Goal: Information Seeking & Learning: Check status

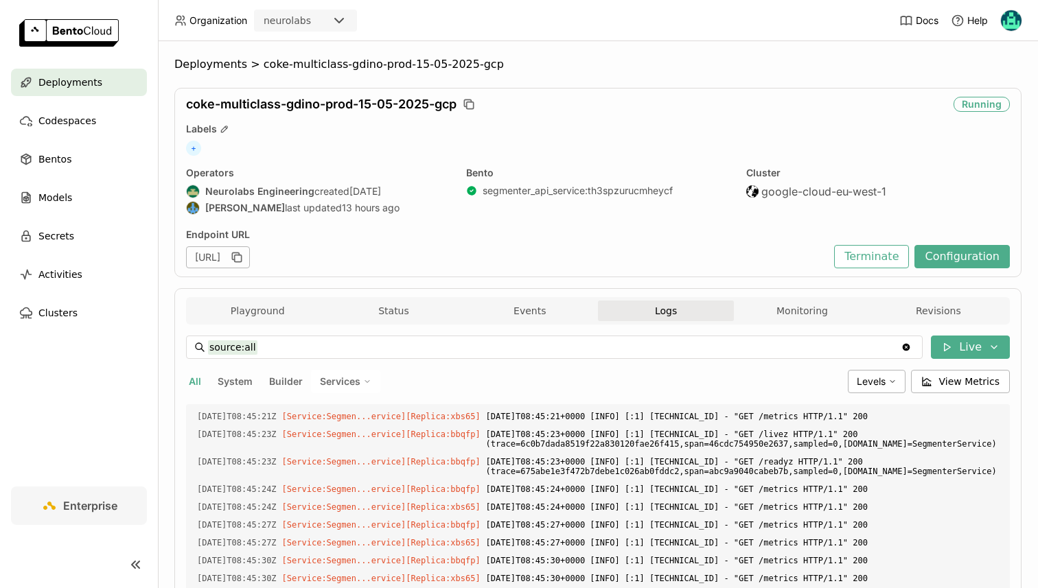
scroll to position [2310, 0]
click at [872, 375] on span "Levels" at bounding box center [871, 381] width 29 height 12
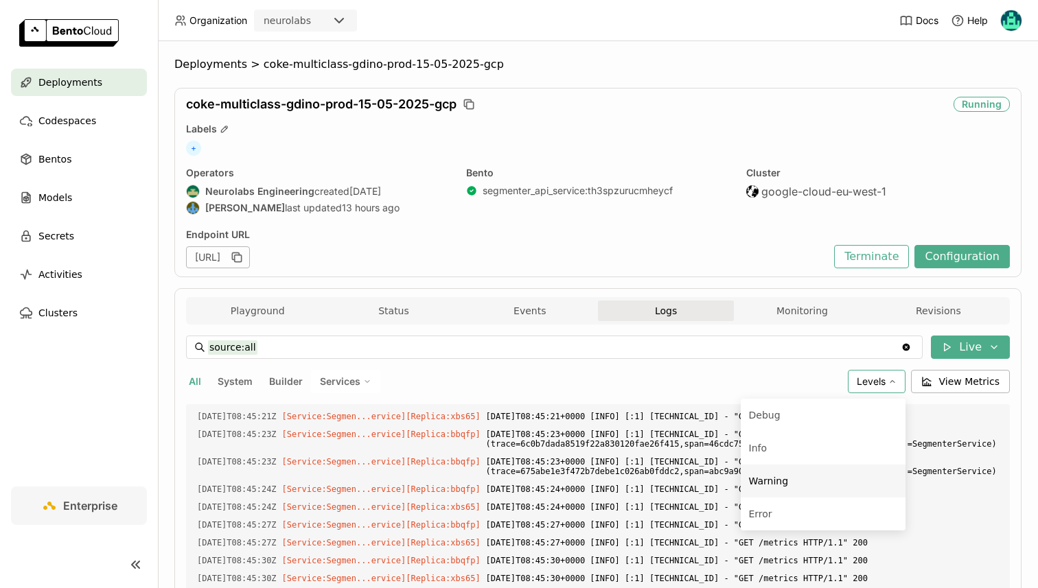
click at [789, 487] on div "Warning" at bounding box center [823, 481] width 148 height 16
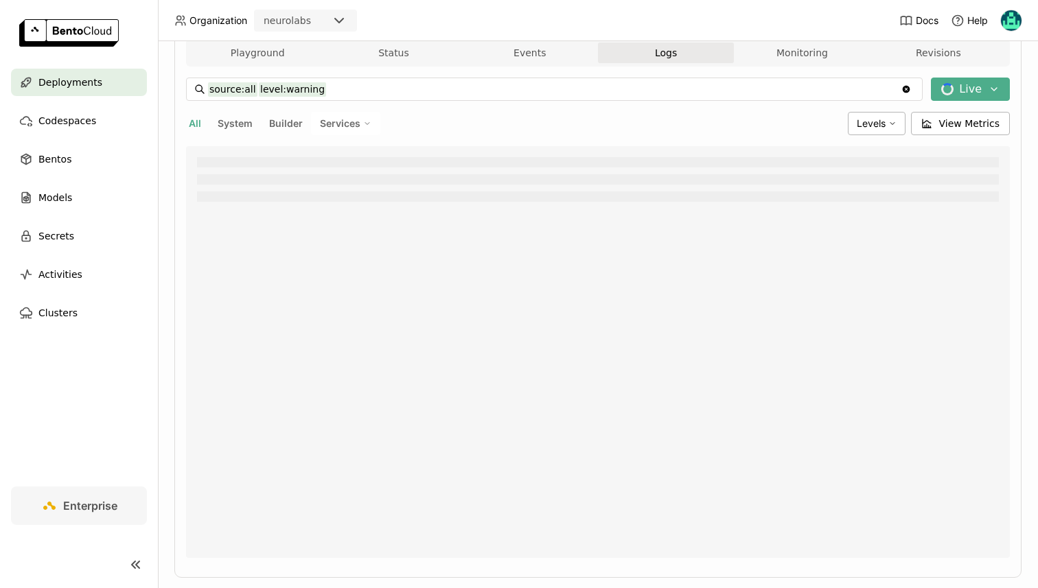
scroll to position [266, 0]
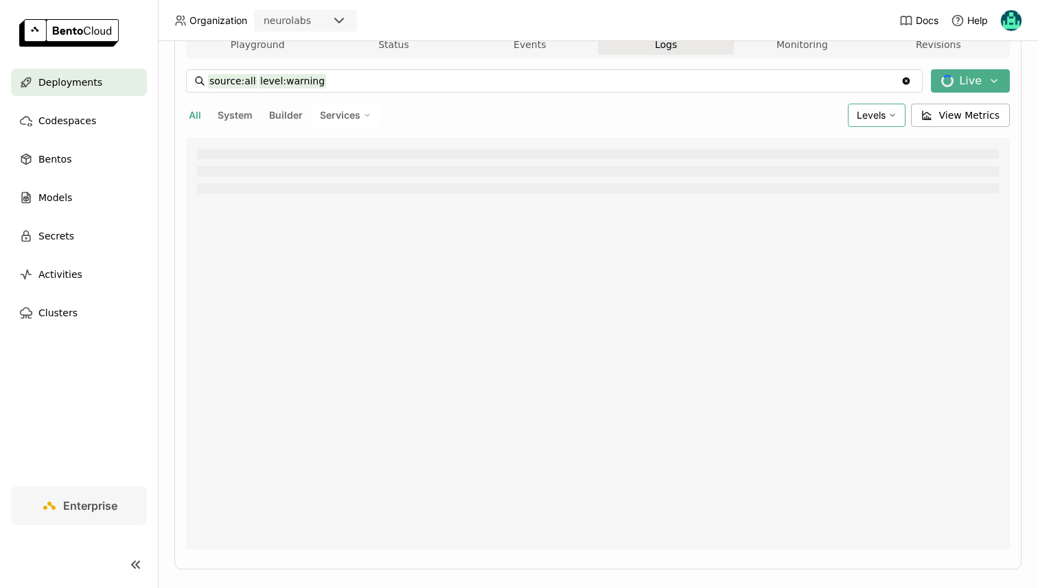
click at [861, 108] on div "Levels" at bounding box center [877, 115] width 58 height 23
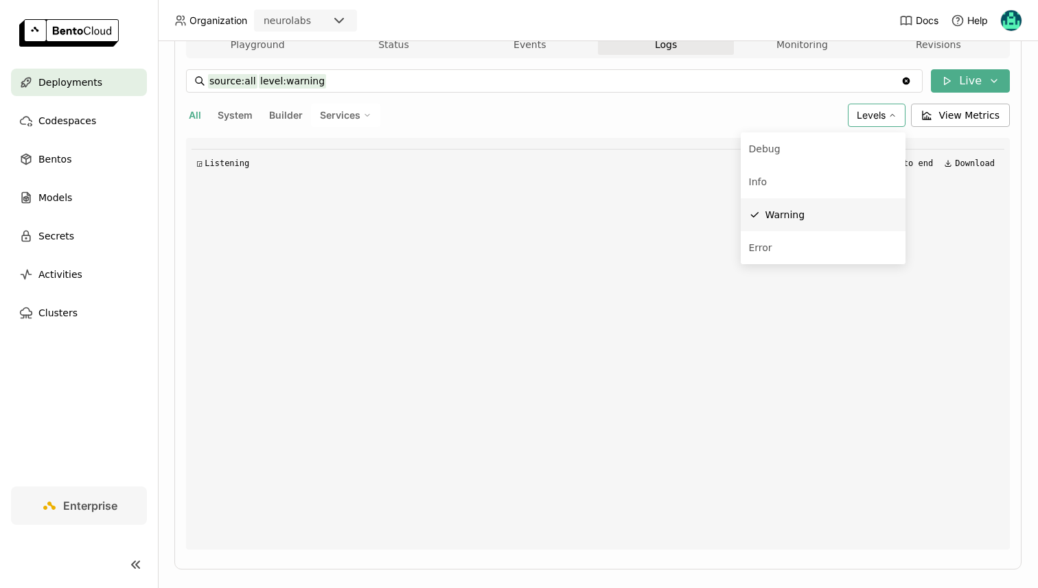
click at [437, 101] on div "source:all level:warning source:all level:warning Clear value Live All System B…" at bounding box center [598, 309] width 824 height 480
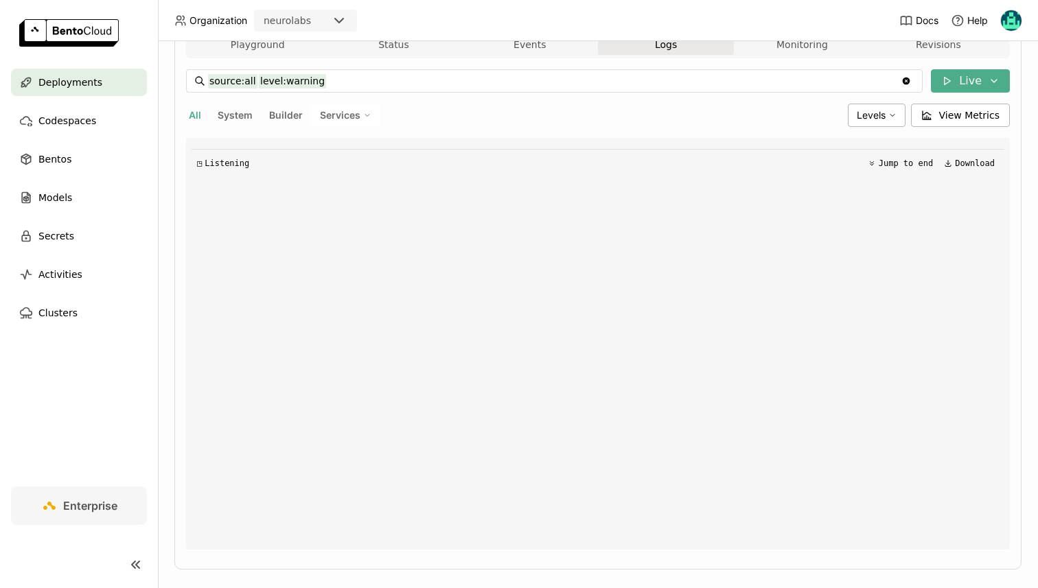
click at [339, 118] on span "Services" at bounding box center [340, 115] width 40 height 12
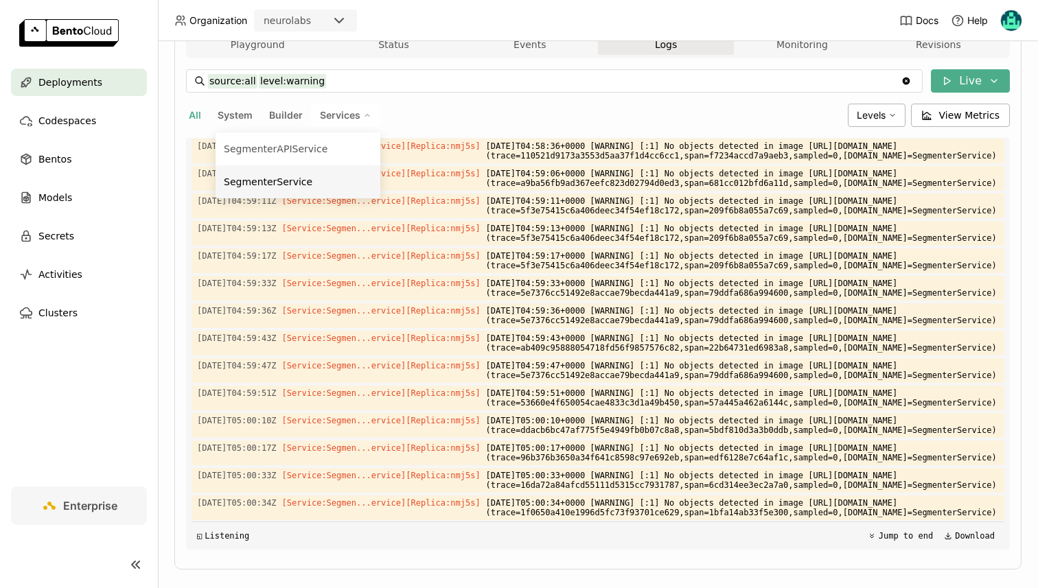
scroll to position [5272, 0]
click at [318, 184] on div "SegmenterService" at bounding box center [298, 182] width 148 height 16
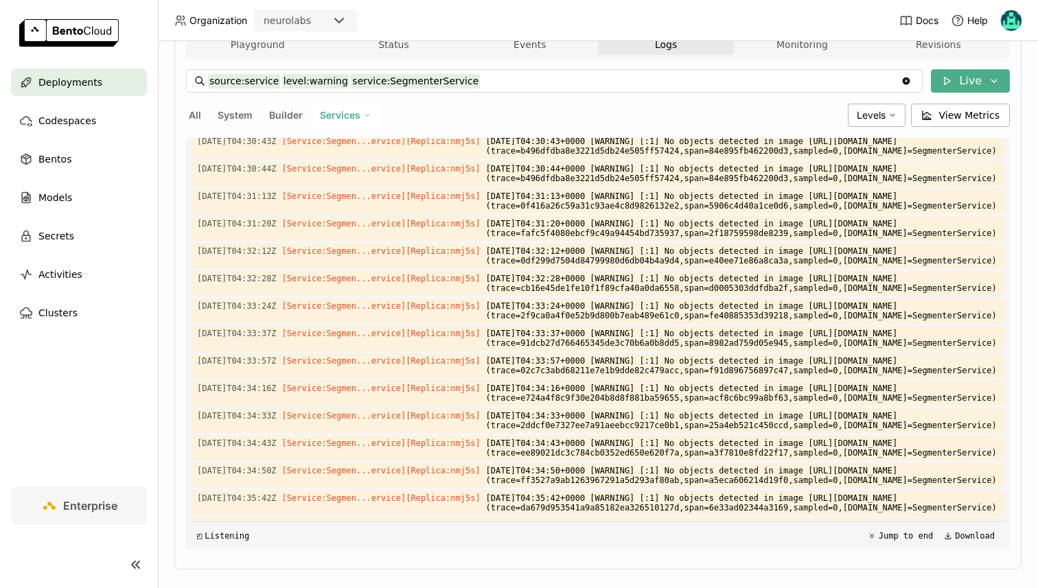
scroll to position [0, 0]
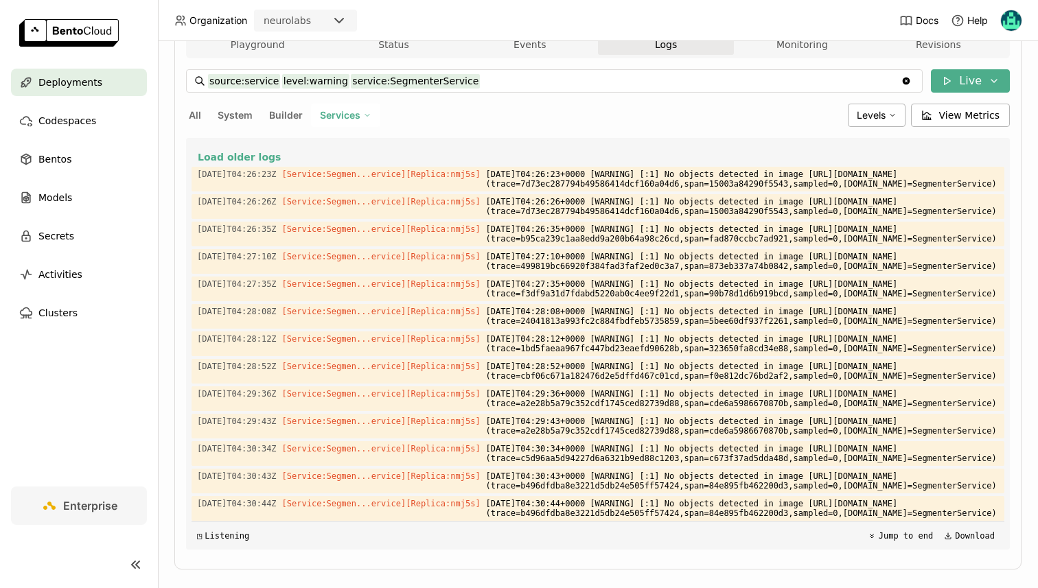
click at [345, 107] on div "Services" at bounding box center [345, 115] width 69 height 23
click at [885, 107] on div "Levels" at bounding box center [877, 115] width 58 height 23
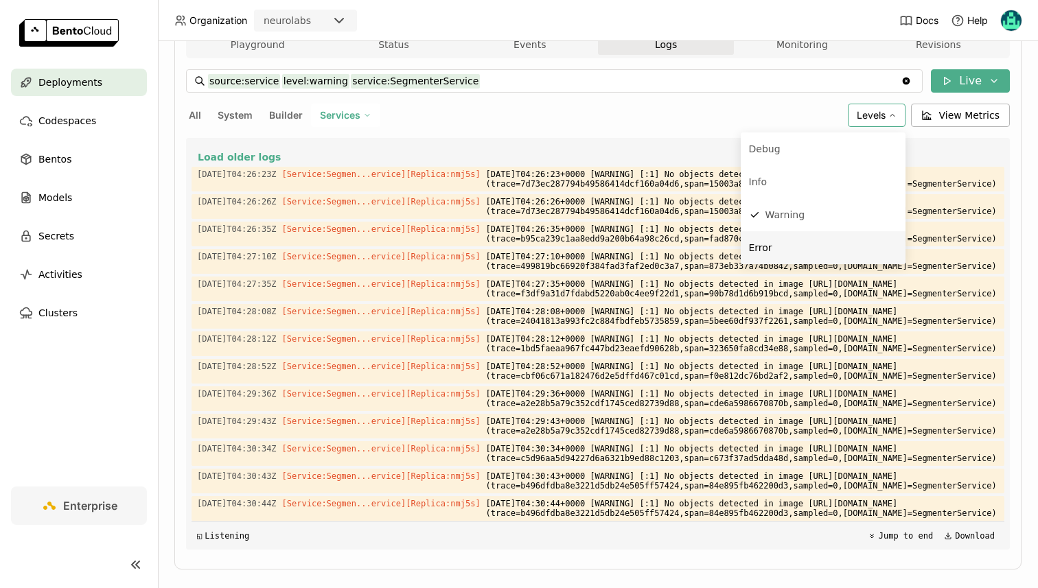
click at [763, 253] on span "Error" at bounding box center [760, 247] width 23 height 11
type input "source:service level:warning level:error service:SegmenterService"
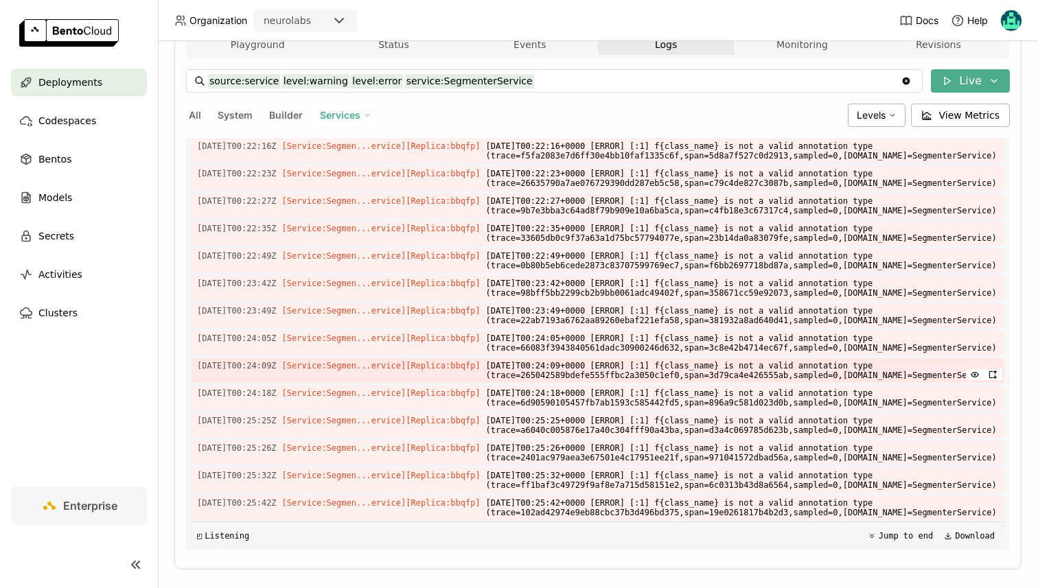
scroll to position [285, 0]
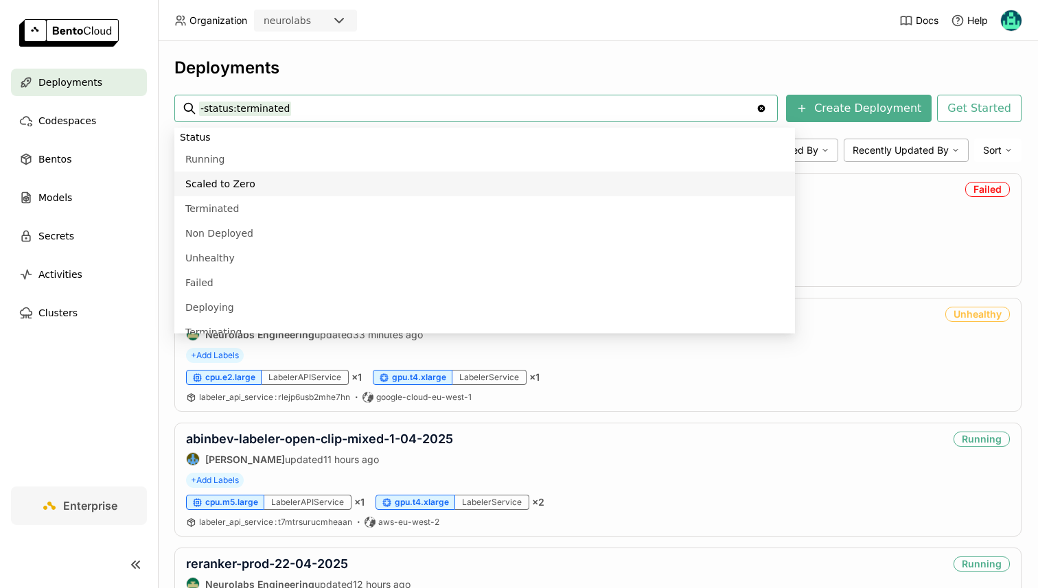
paste input "cona-dinov3-labeler-b2"
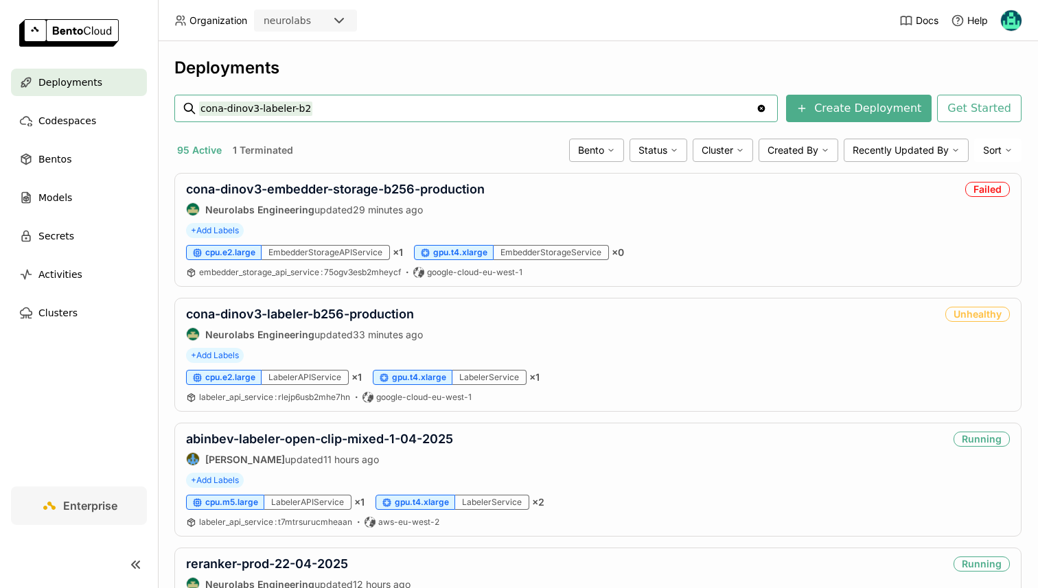
type input "cona-dinov3-labeler-b2"
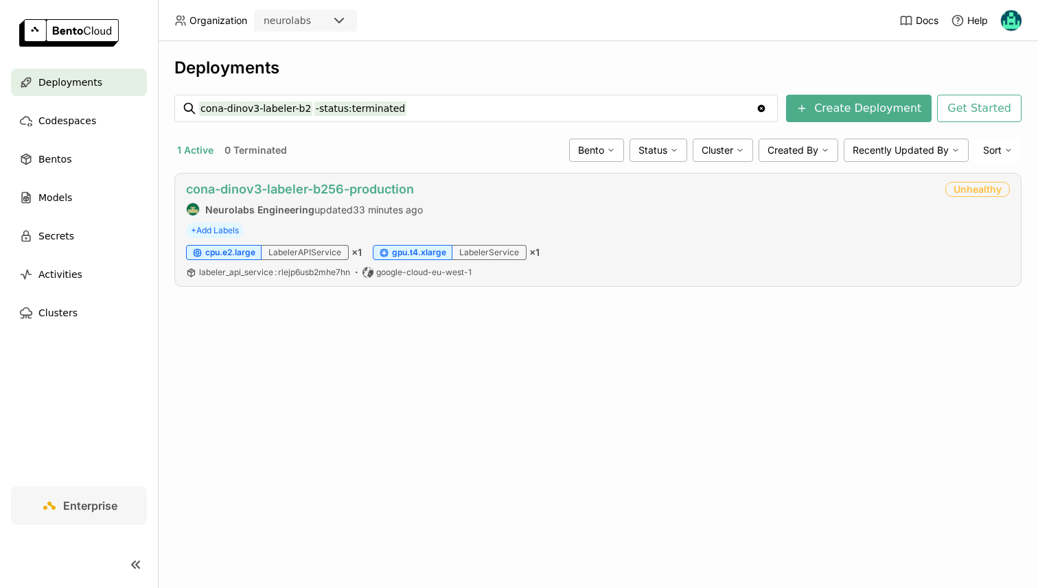
click at [269, 188] on link "cona-dinov3-labeler-b256-production" at bounding box center [300, 189] width 228 height 14
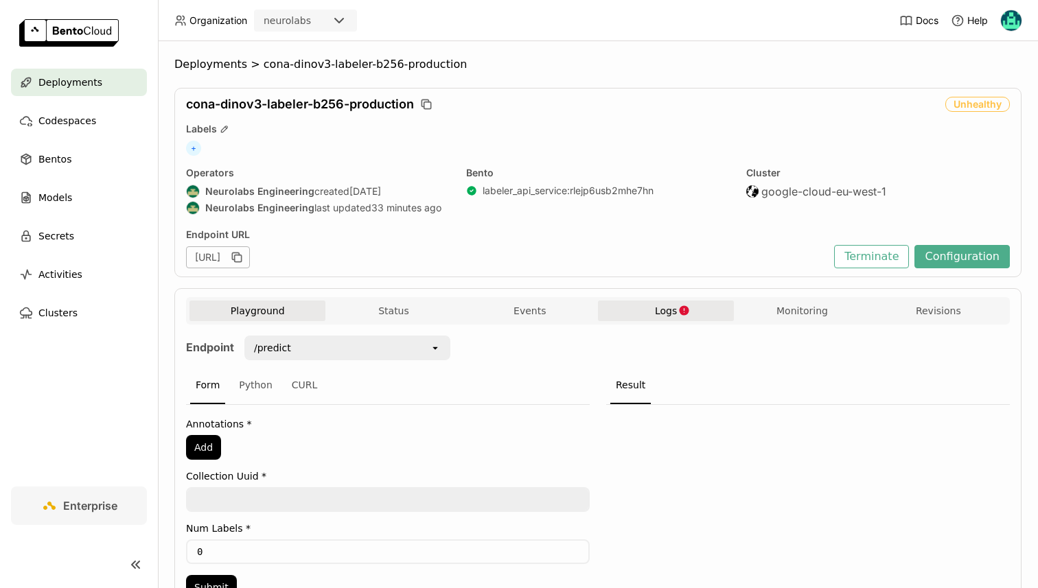
click at [645, 311] on button "Logs" at bounding box center [666, 311] width 136 height 21
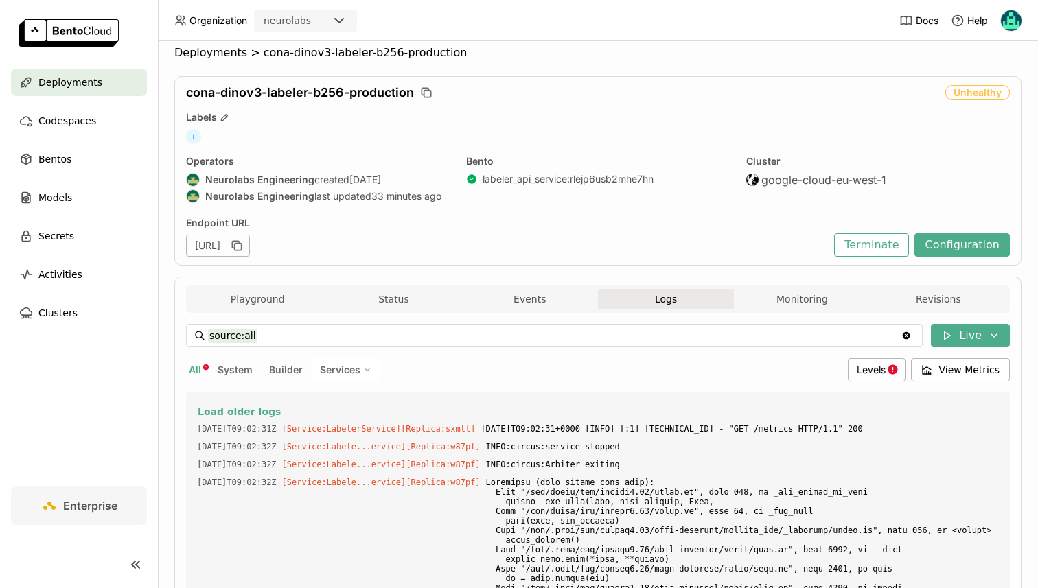
scroll to position [9, 0]
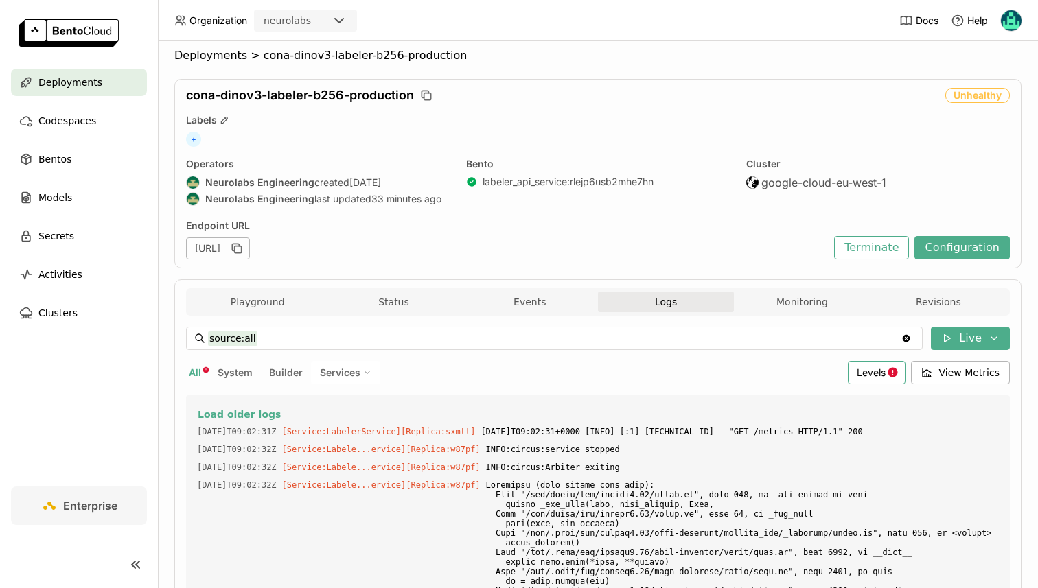
click at [864, 372] on span "Levels" at bounding box center [871, 373] width 29 height 12
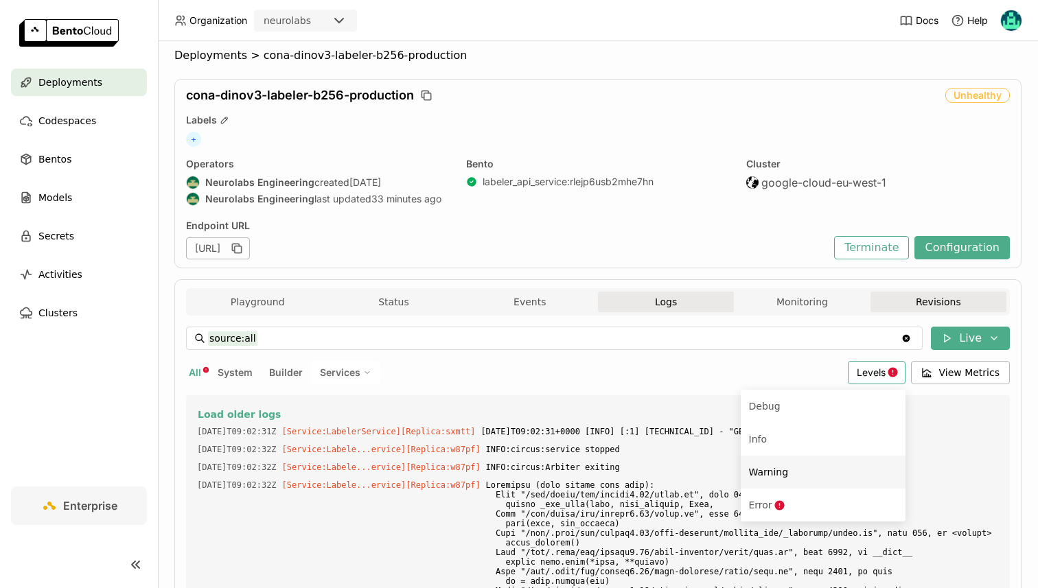
click at [934, 305] on button "Revisions" at bounding box center [938, 302] width 136 height 21
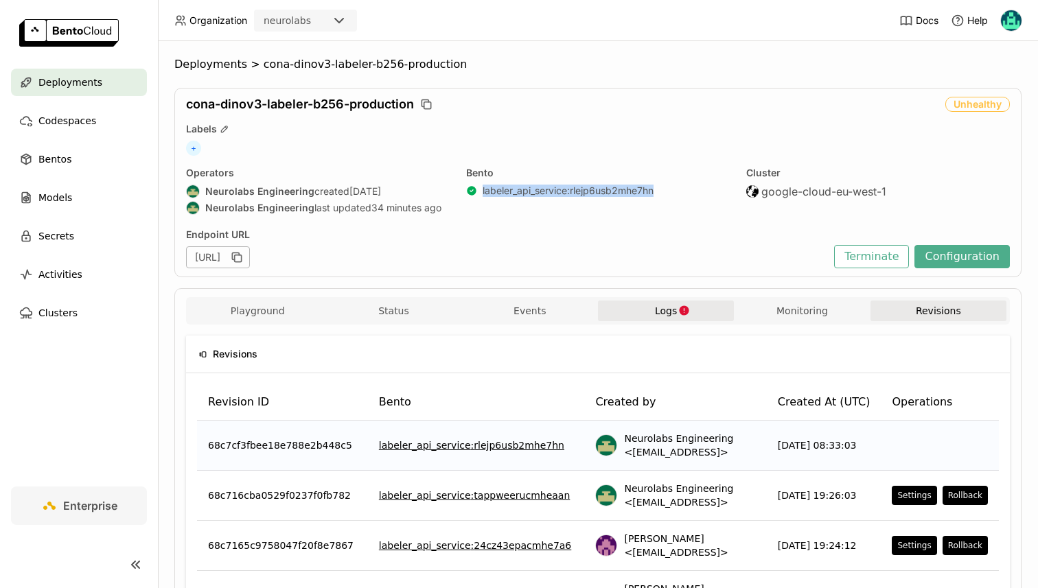
click at [638, 311] on button "Logs" at bounding box center [666, 311] width 136 height 21
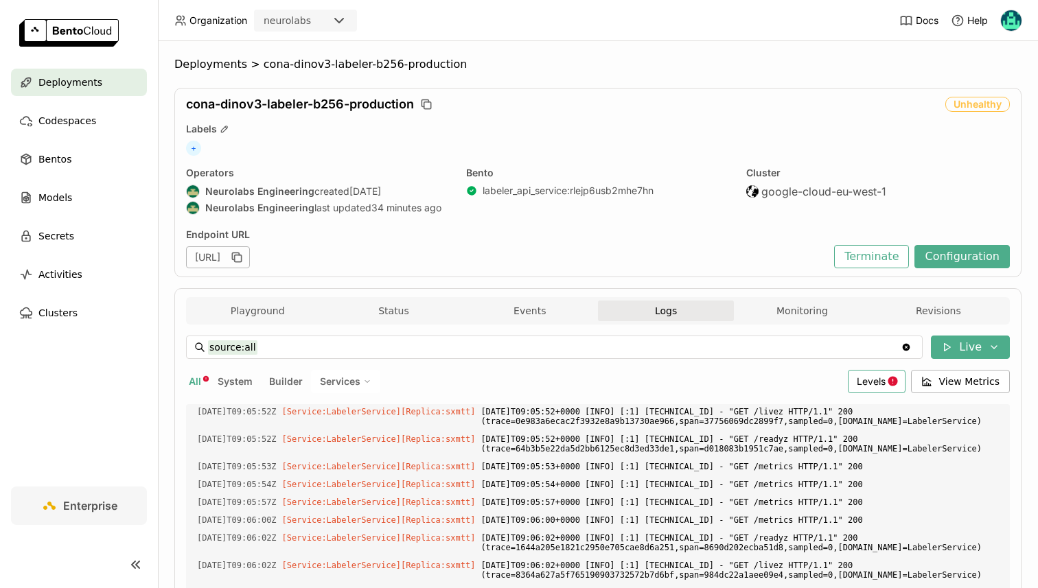
click at [876, 378] on span "Levels" at bounding box center [871, 381] width 29 height 12
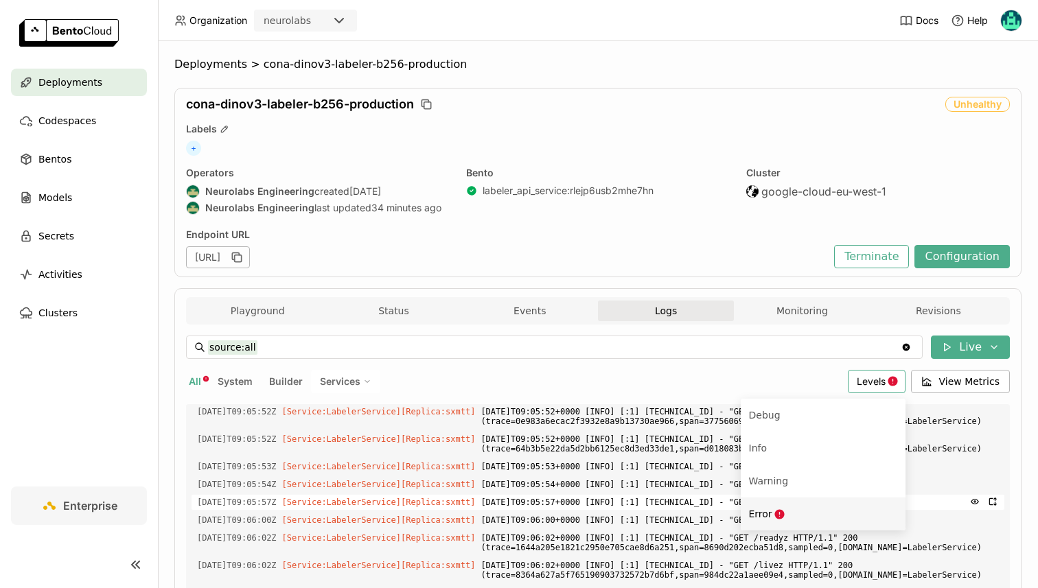
click at [778, 509] on icon "Menu" at bounding box center [780, 515] width 12 height 12
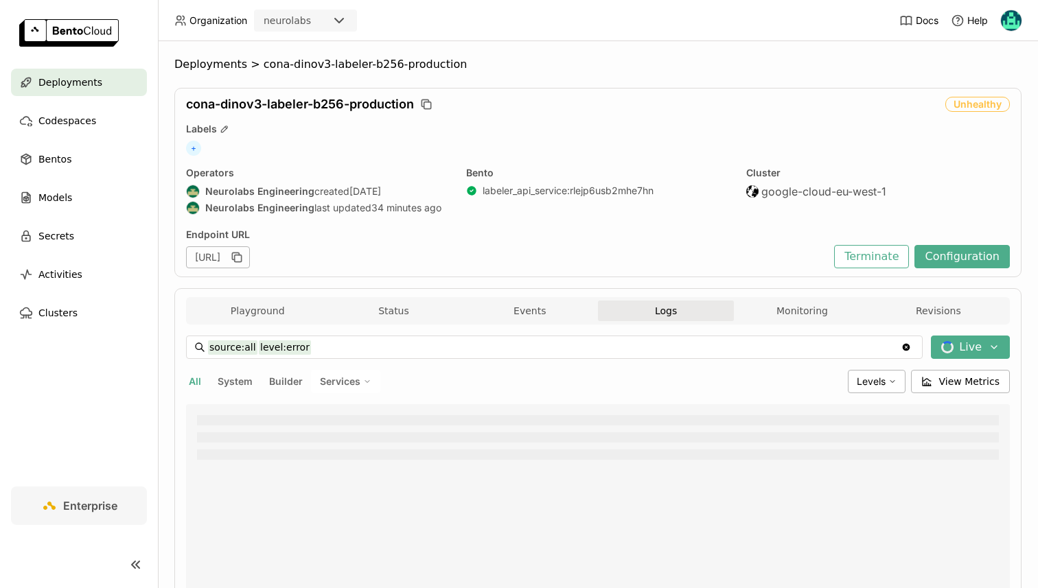
click at [341, 382] on span "Services" at bounding box center [340, 381] width 40 height 12
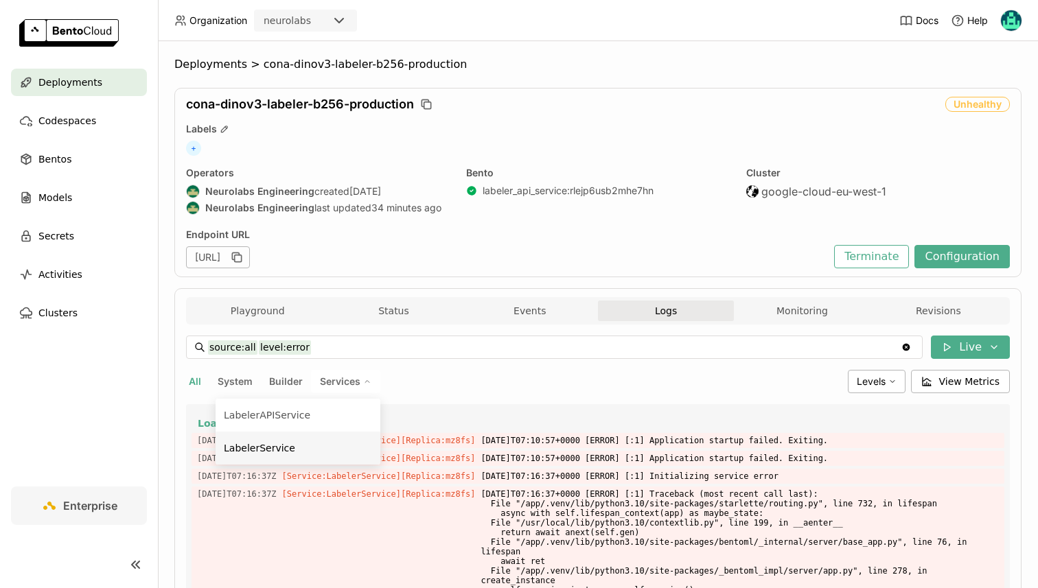
click at [318, 450] on div "LabelerService" at bounding box center [298, 448] width 148 height 16
type input "source:service level:error service:LabelerService"
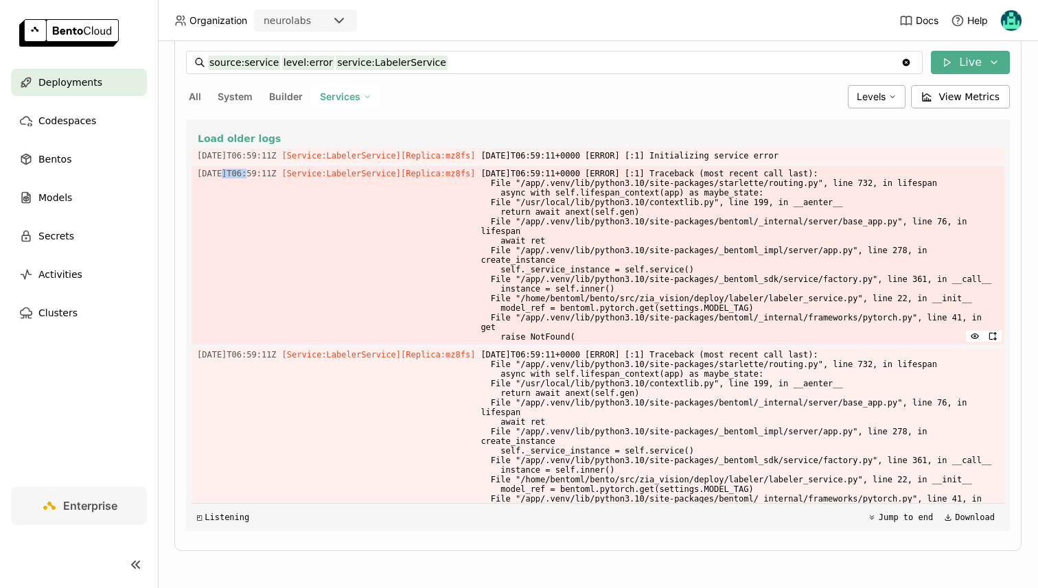
drag, startPoint x: 223, startPoint y: 173, endPoint x: 246, endPoint y: 171, distance: 22.7
click at [246, 172] on span "[DATE]T06:59:11Z" at bounding box center [237, 173] width 80 height 15
drag, startPoint x: 608, startPoint y: 349, endPoint x: 503, endPoint y: 175, distance: 202.9
click at [503, 175] on span "[DATE]T06:59:11+0000 [ERROR] [:1] Traceback (most recent call last): File "/app…" at bounding box center [739, 255] width 518 height 178
click at [579, 314] on span "[DATE]T06:59:11+0000 [ERROR] [:1] Traceback (most recent call last): File "/app…" at bounding box center [739, 255] width 518 height 178
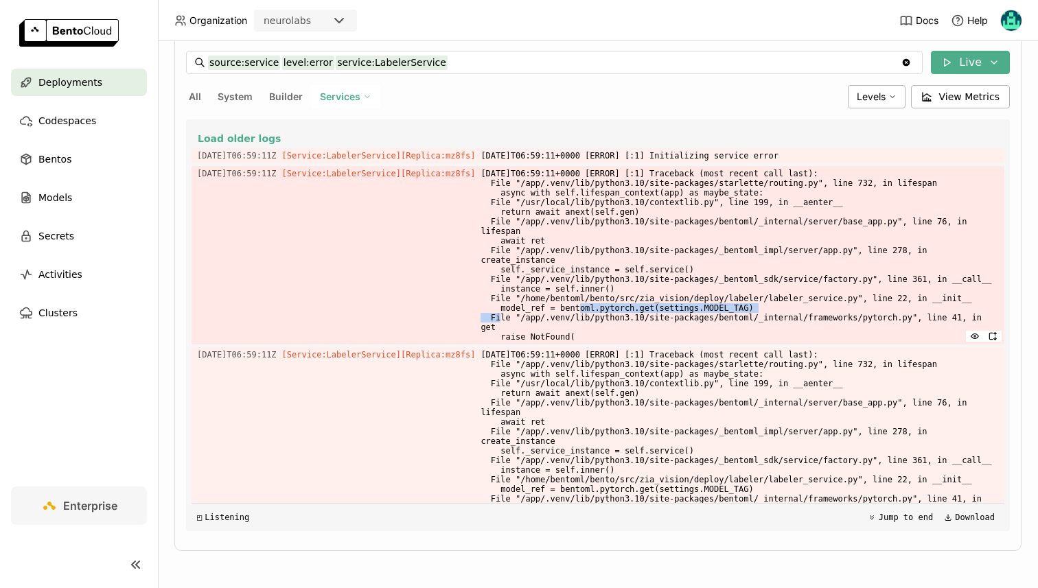
drag, startPoint x: 579, startPoint y: 314, endPoint x: 774, endPoint y: 318, distance: 195.6
click at [774, 318] on span "[DATE]T06:59:11+0000 [ERROR] [:1] Traceback (most recent call last): File "/app…" at bounding box center [739, 255] width 518 height 178
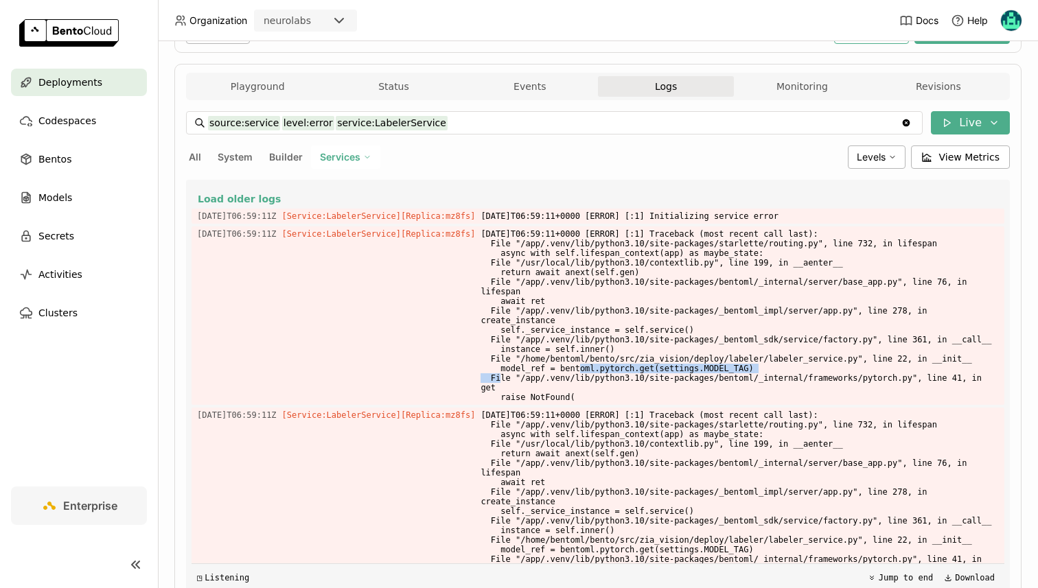
scroll to position [219, 0]
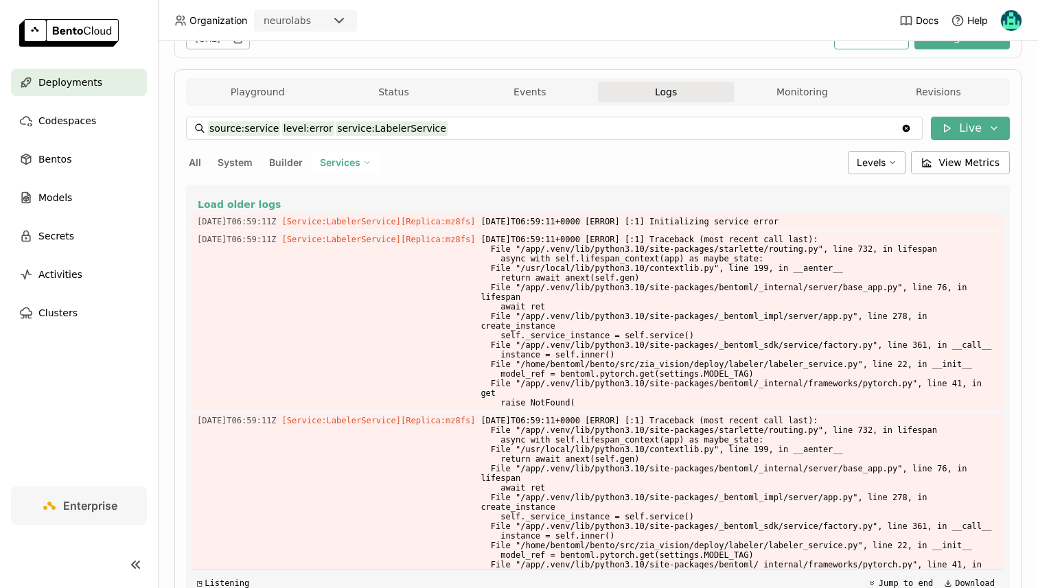
click at [1015, 131] on div "Playground Status Events Logs Monitoring Revisions Endpoint /predict open Form …" at bounding box center [597, 343] width 847 height 548
click at [1001, 132] on button "Live" at bounding box center [970, 128] width 79 height 23
click at [658, 195] on div "Load older logs [DATE]T06:59:11Z [Service:LabelerService] [Replica: mz8fs ] [DA…" at bounding box center [597, 391] width 813 height 412
click at [236, 201] on span "Load older logs" at bounding box center [239, 204] width 83 height 12
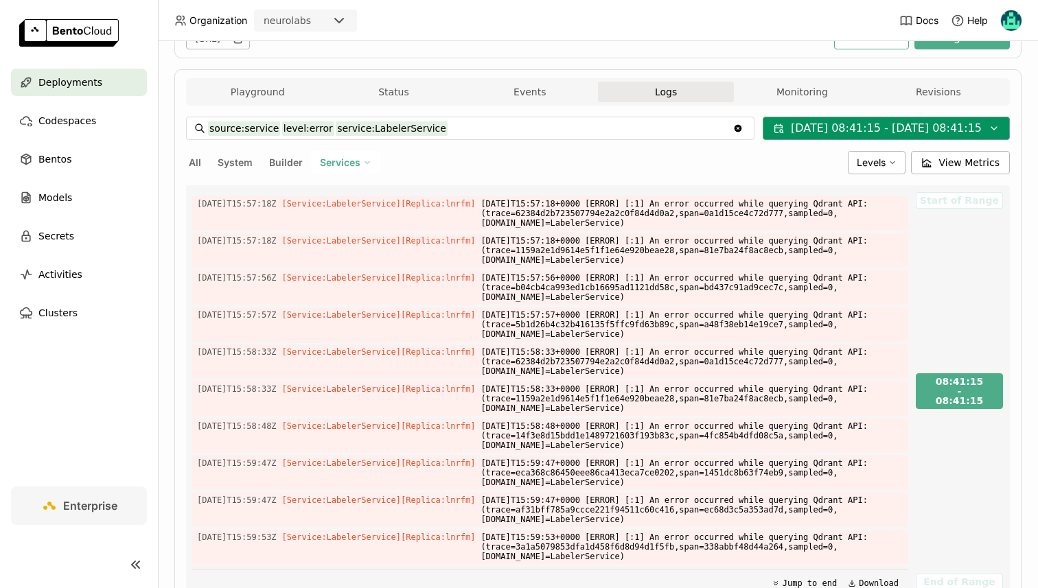
click at [986, 124] on button "[DATE] 08:41:15 - [DATE] 08:41:15" at bounding box center [886, 128] width 247 height 23
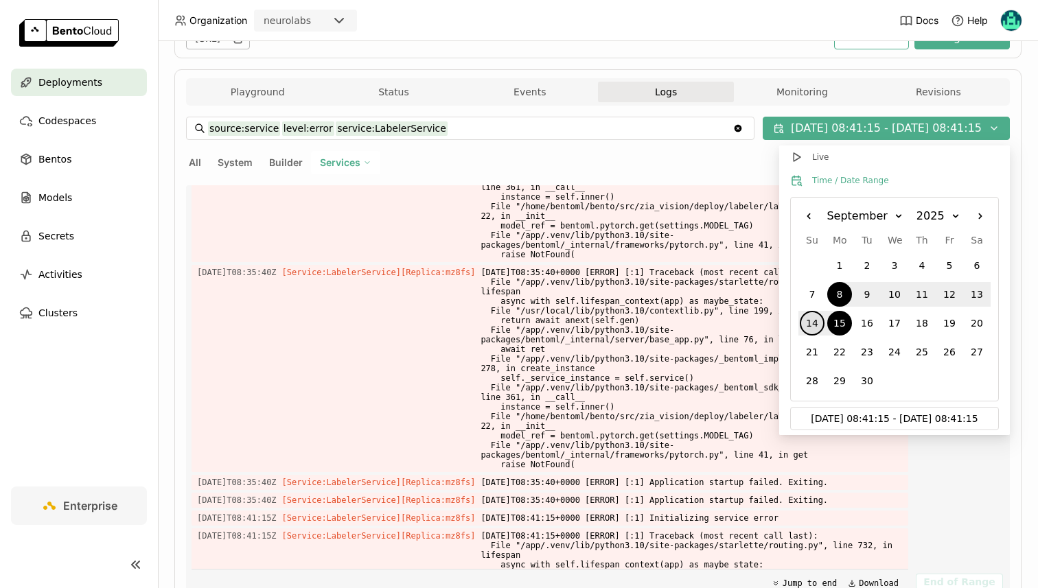
click at [811, 324] on div "14" at bounding box center [812, 323] width 25 height 25
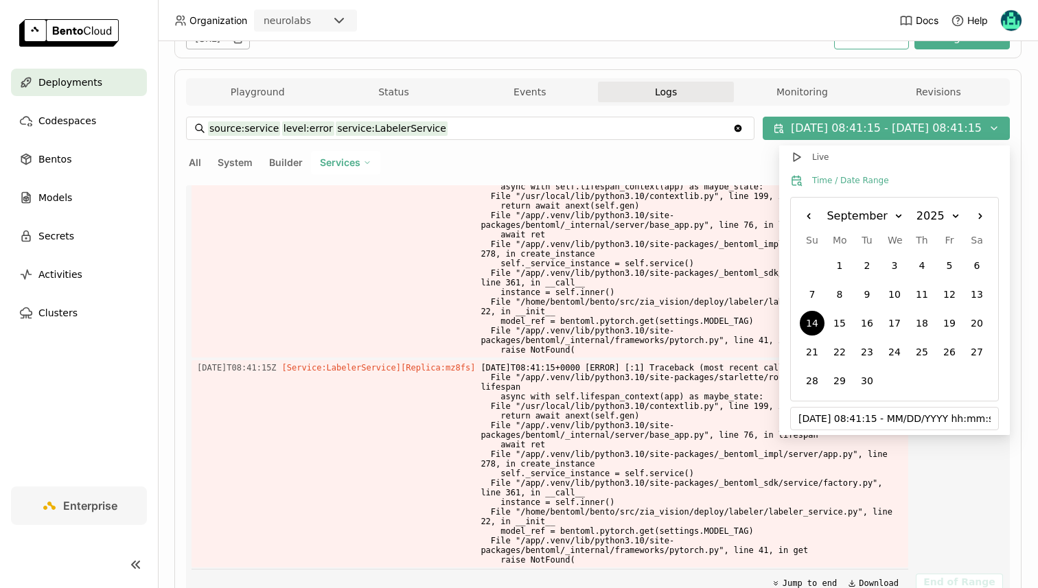
scroll to position [82442, 0]
click at [813, 317] on div "14" at bounding box center [812, 323] width 25 height 25
click at [838, 321] on div "15" at bounding box center [839, 323] width 25 height 25
click at [813, 324] on div "14" at bounding box center [812, 323] width 25 height 25
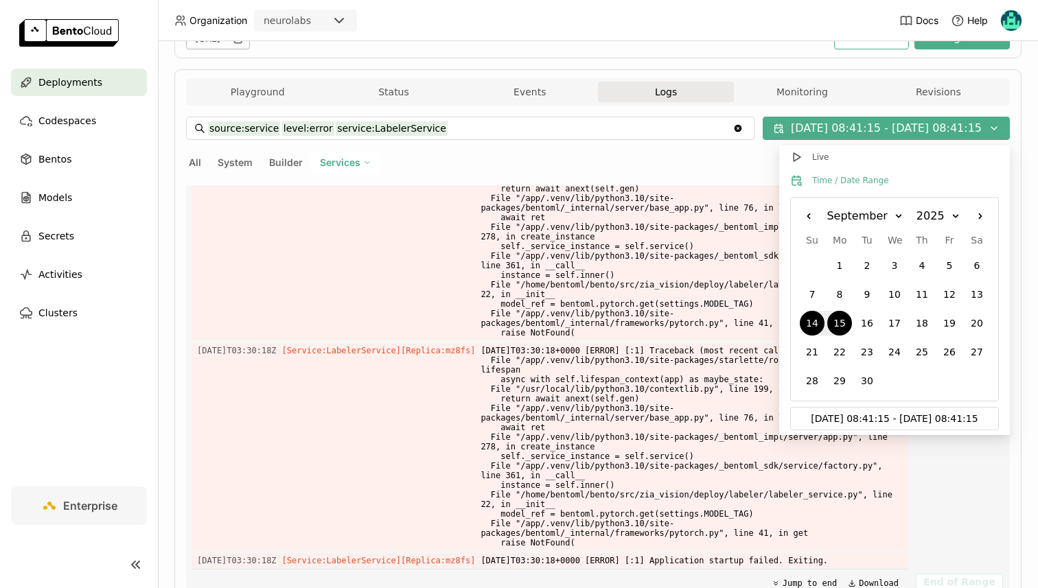
click at [854, 417] on input "[DATE] 08:41:15 - [DATE] 08:41:15" at bounding box center [894, 419] width 192 height 22
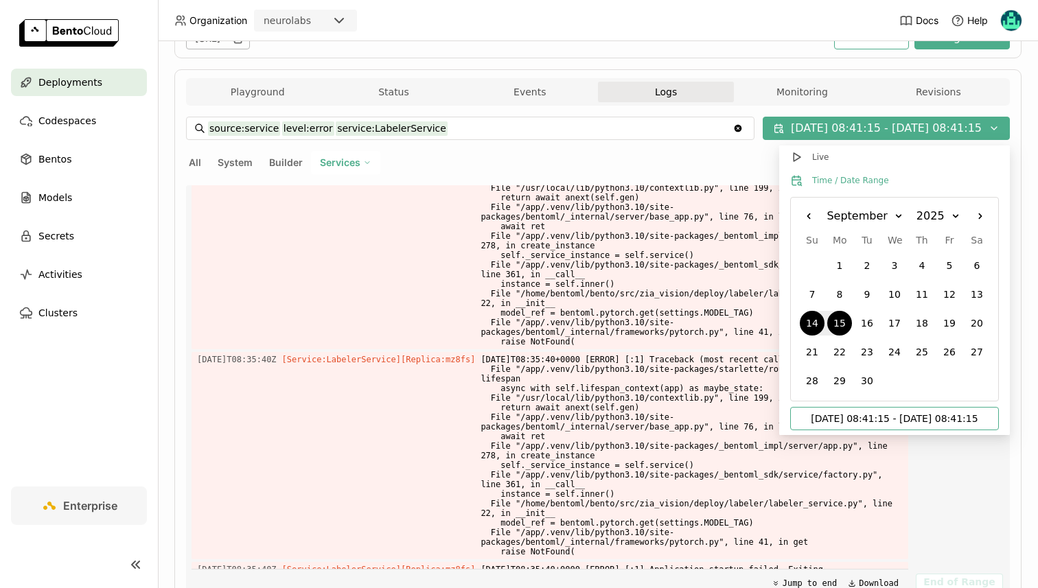
scroll to position [70192, 0]
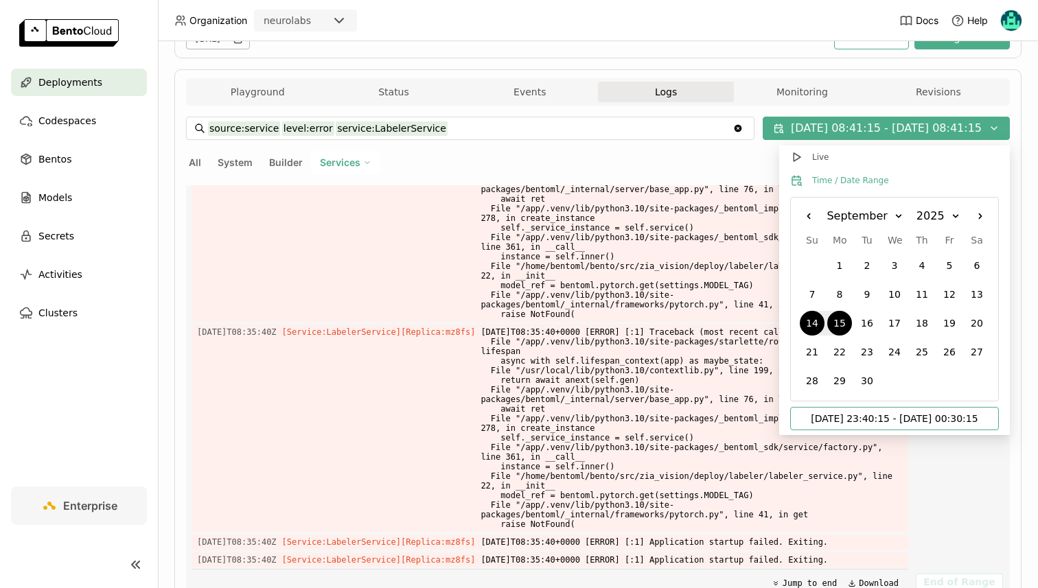
type input "[DATE] 23:40:15 - [DATE] 00:30:15"
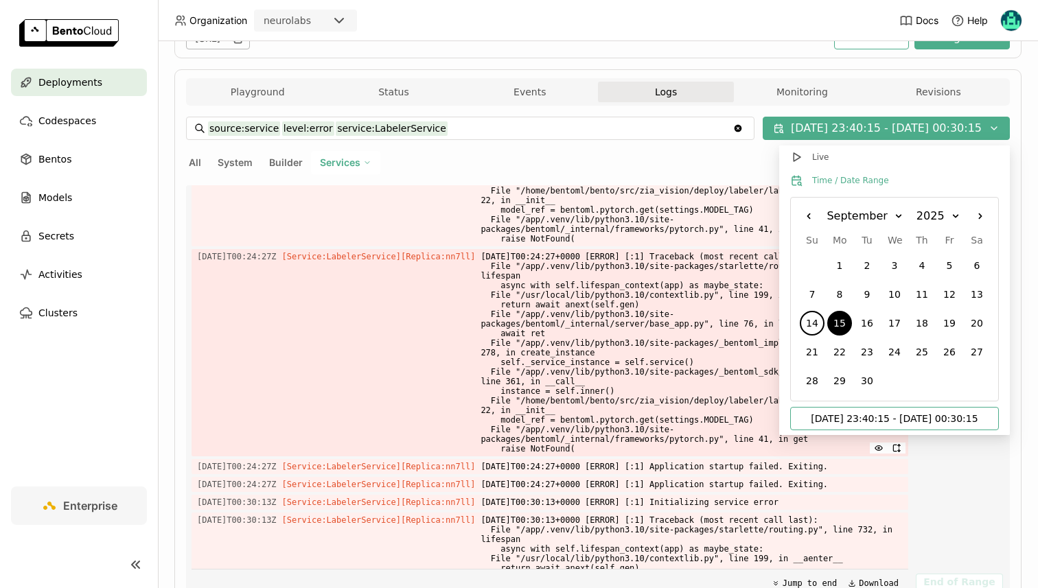
scroll to position [3476, 0]
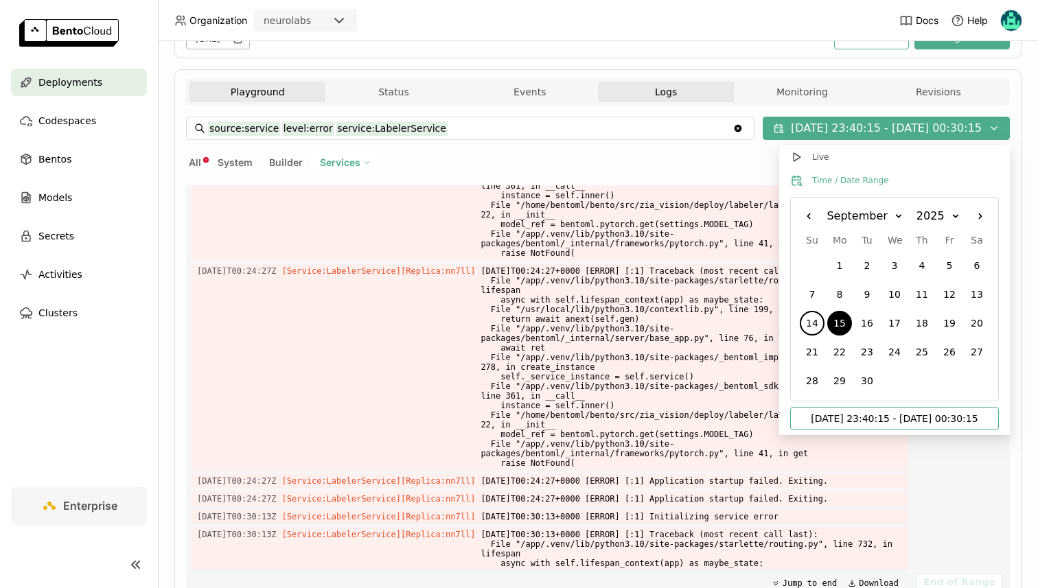
click at [249, 96] on button "Playground" at bounding box center [257, 92] width 136 height 21
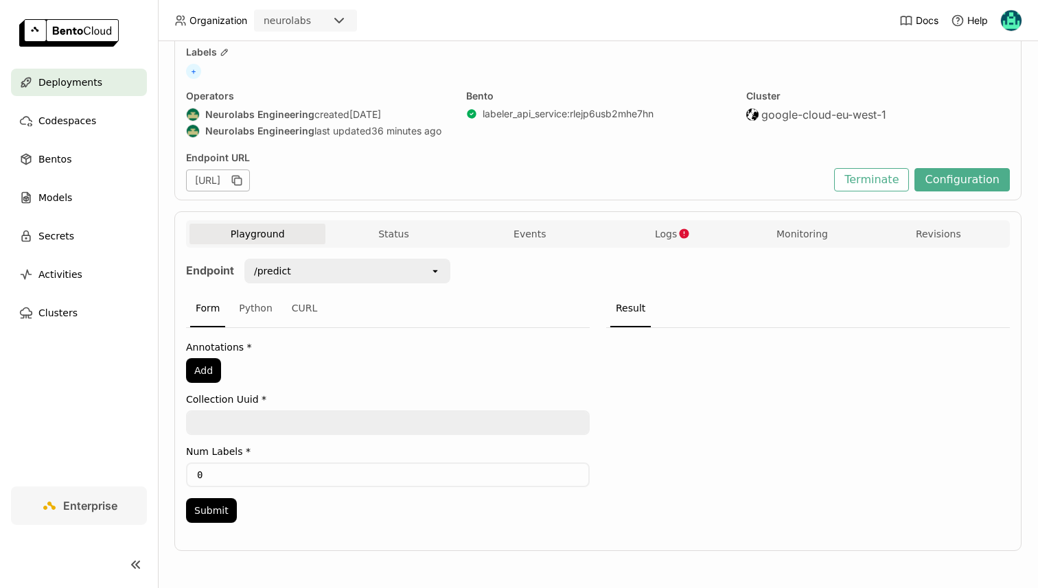
scroll to position [77, 0]
click at [391, 227] on button "Status" at bounding box center [393, 234] width 136 height 21
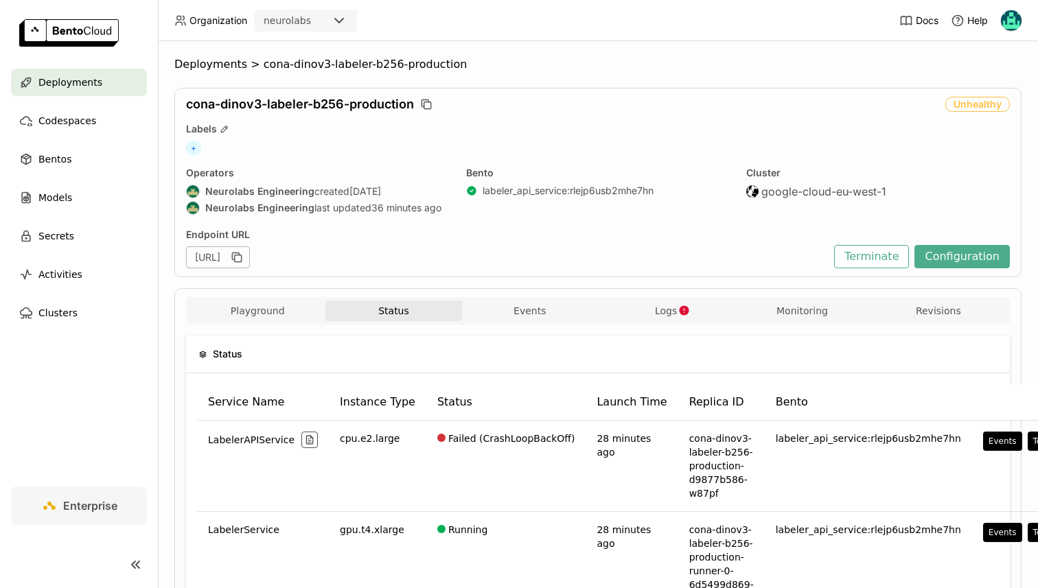
click at [304, 217] on div "Operators Neurolabs Engineering created [DATE] Neurolabs Engineering last updat…" at bounding box center [318, 192] width 264 height 51
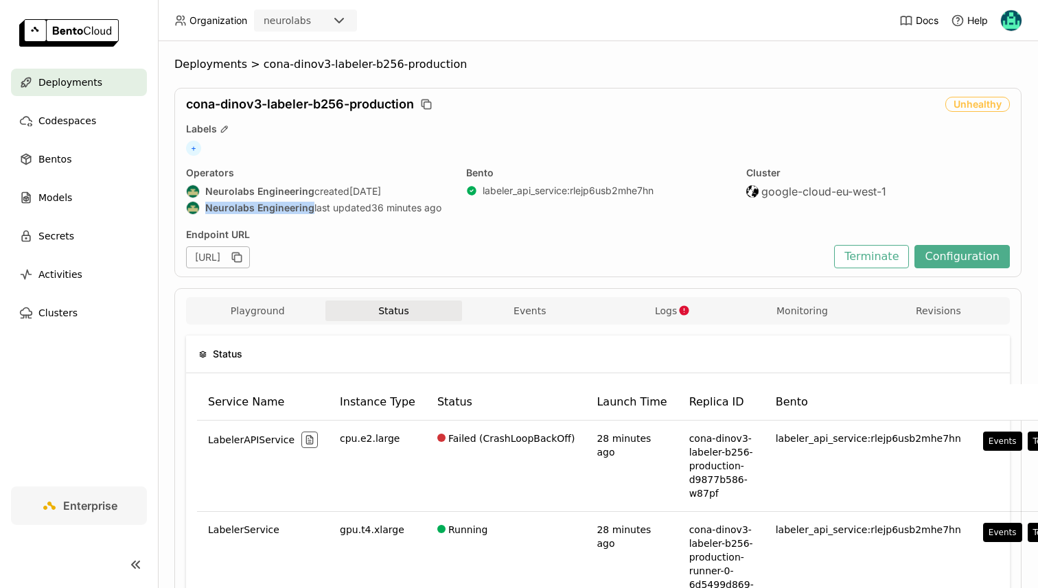
click at [304, 217] on div "Operators Neurolabs Engineering created [DATE] Neurolabs Engineering last updat…" at bounding box center [318, 192] width 264 height 51
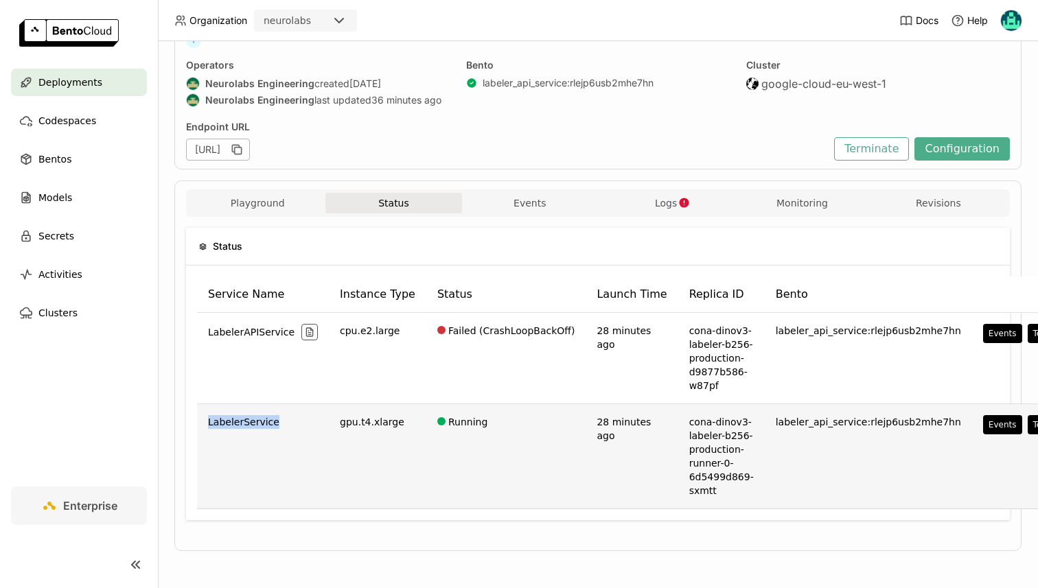
drag, startPoint x: 202, startPoint y: 425, endPoint x: 283, endPoint y: 423, distance: 81.0
click at [283, 423] on td "LabelerService" at bounding box center [263, 456] width 132 height 105
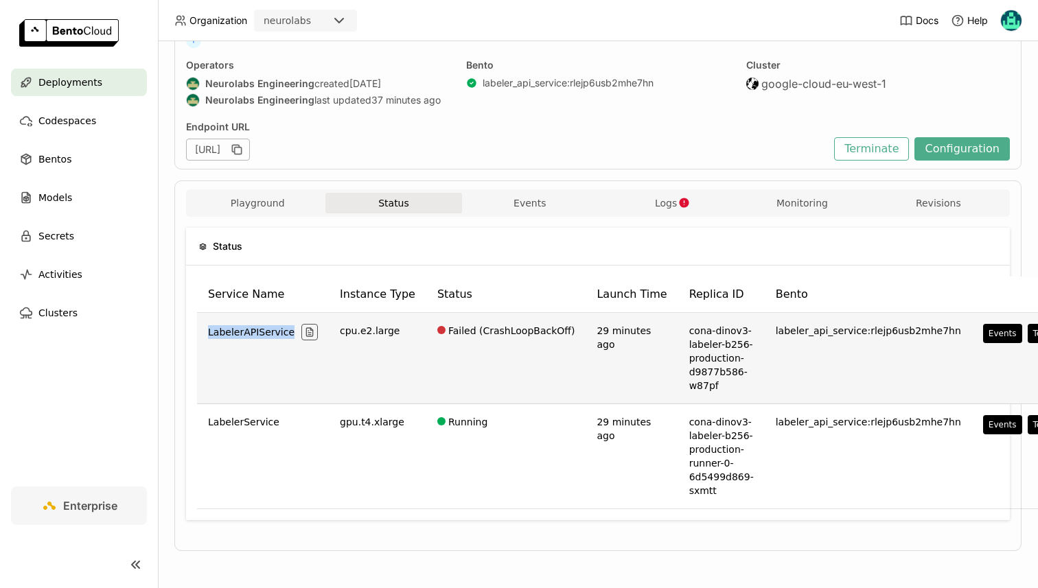
drag, startPoint x: 286, startPoint y: 332, endPoint x: 200, endPoint y: 328, distance: 85.9
click at [200, 328] on td "LabelerAPIService" at bounding box center [263, 358] width 132 height 91
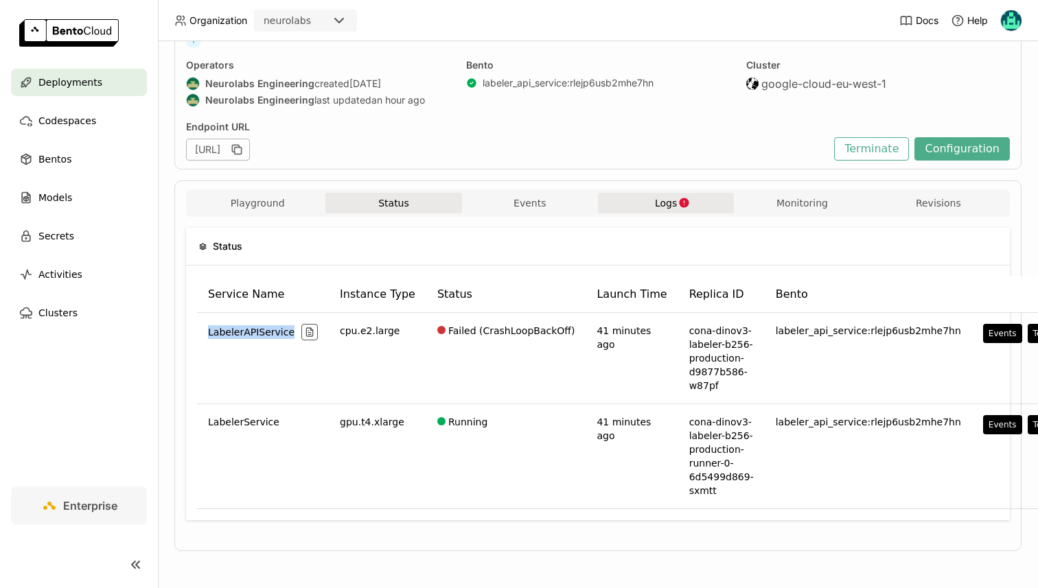
click at [674, 198] on span "Logs" at bounding box center [666, 203] width 22 height 12
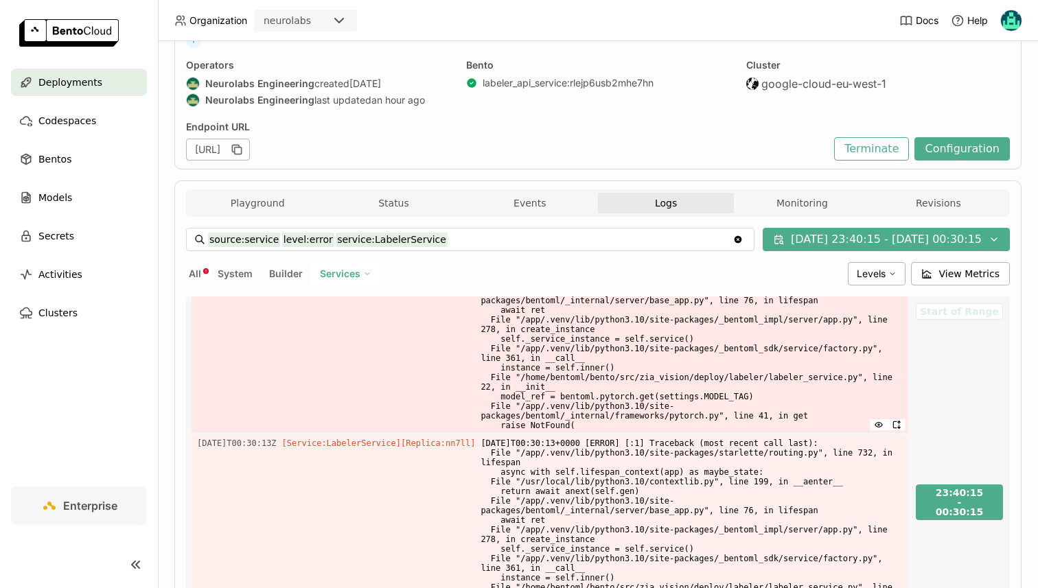
scroll to position [285, 0]
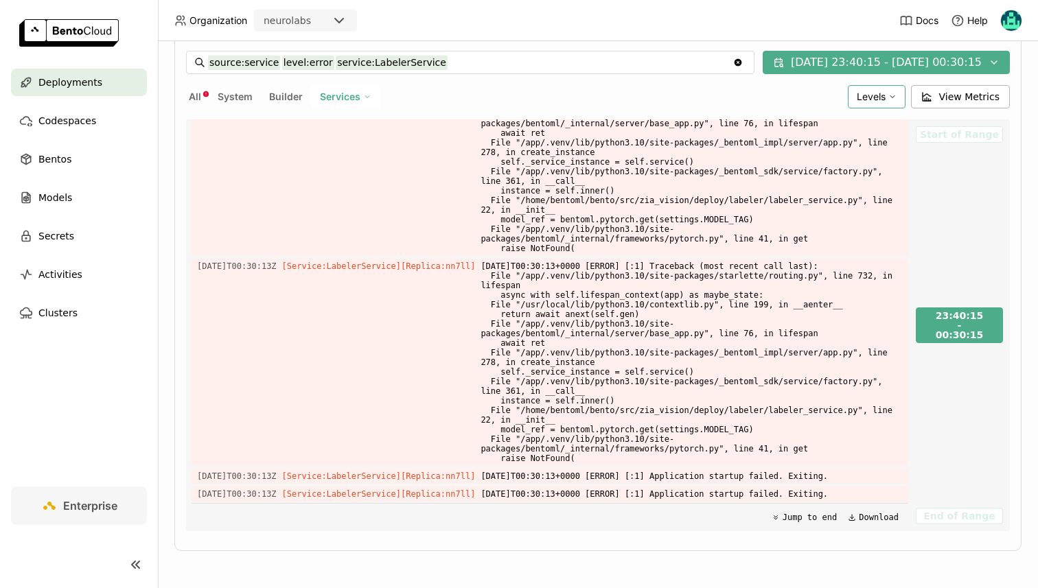
click at [885, 95] on span "Levels" at bounding box center [871, 97] width 29 height 12
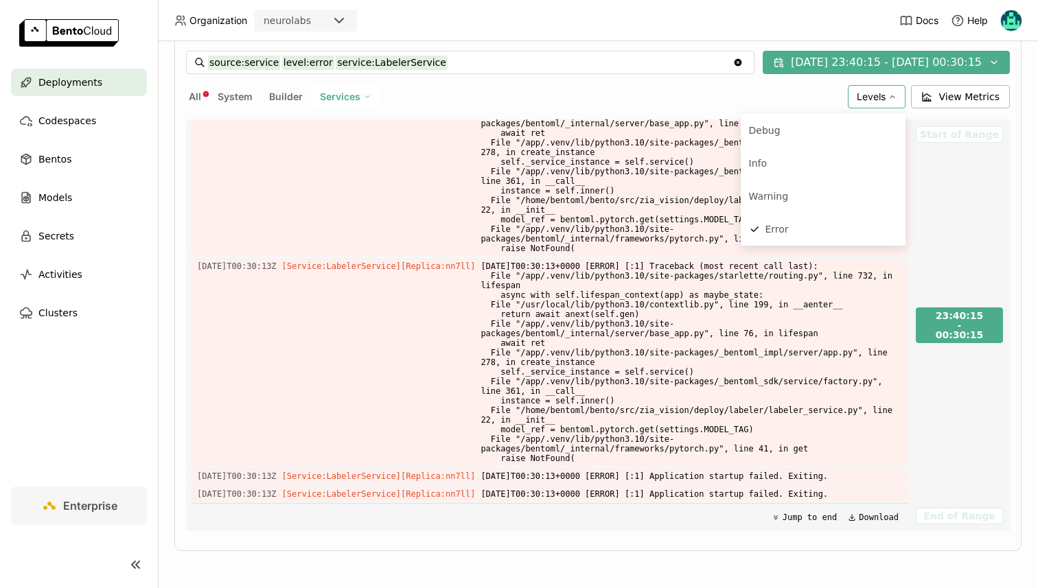
click at [885, 95] on span "Levels" at bounding box center [871, 97] width 29 height 12
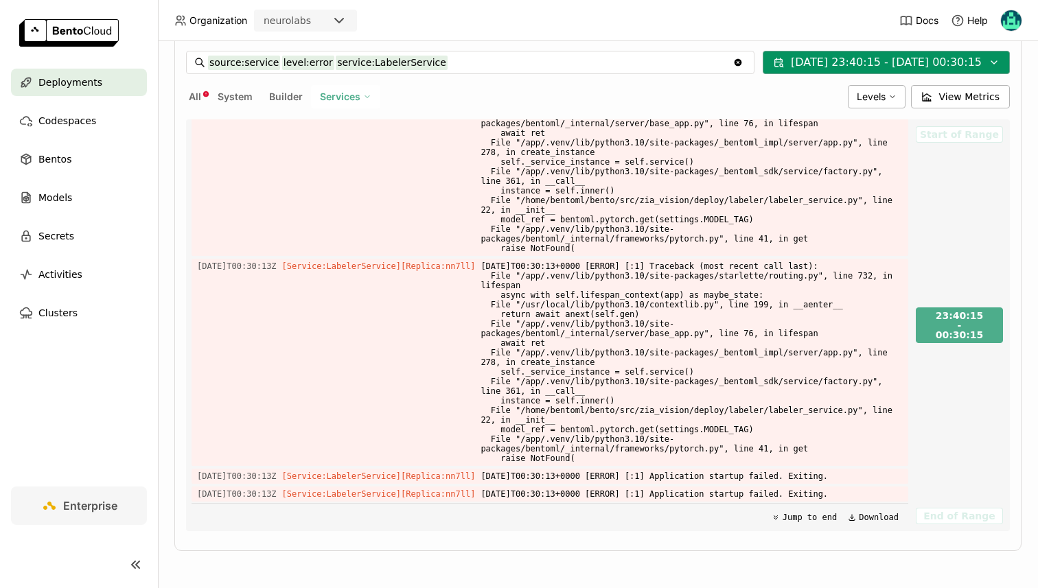
click at [909, 61] on button "[DATE] 23:40:15 - [DATE] 00:30:15" at bounding box center [886, 62] width 247 height 23
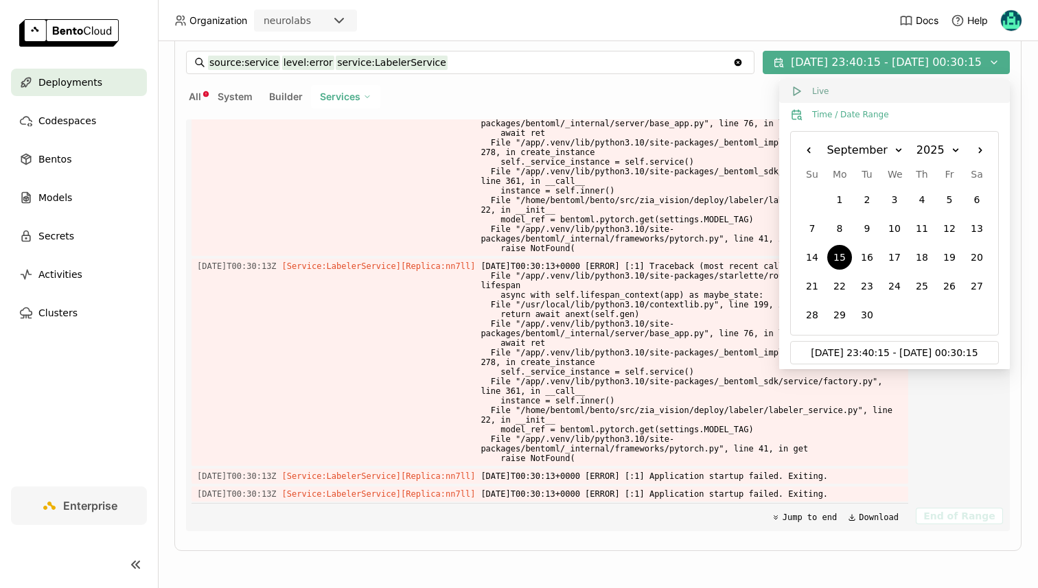
click at [871, 95] on button "Live" at bounding box center [894, 91] width 231 height 23
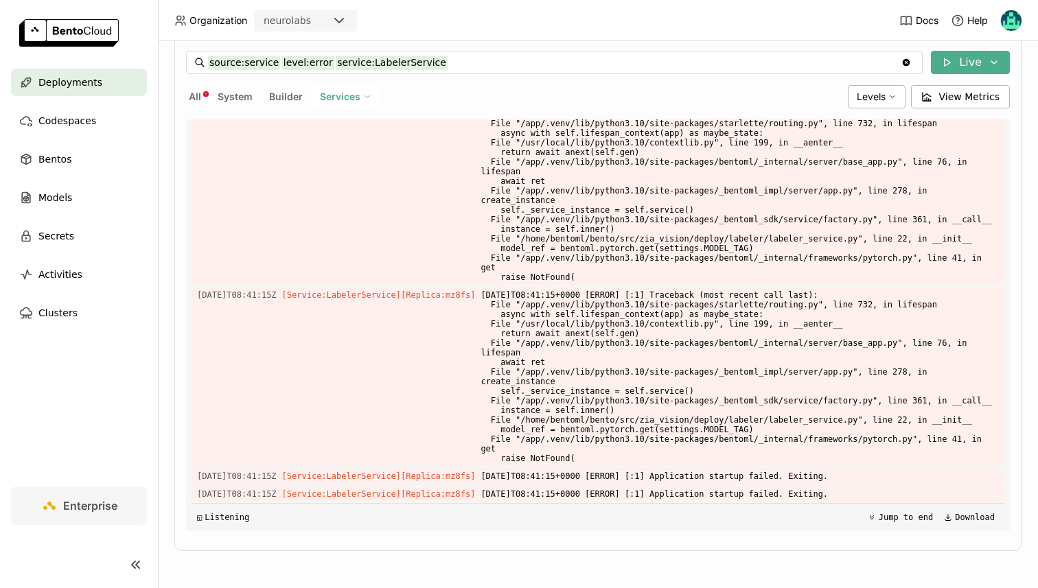
scroll to position [8347, 0]
click at [336, 97] on span "Services" at bounding box center [340, 97] width 40 height 12
click at [235, 126] on div "LabelerAPIService" at bounding box center [298, 130] width 148 height 16
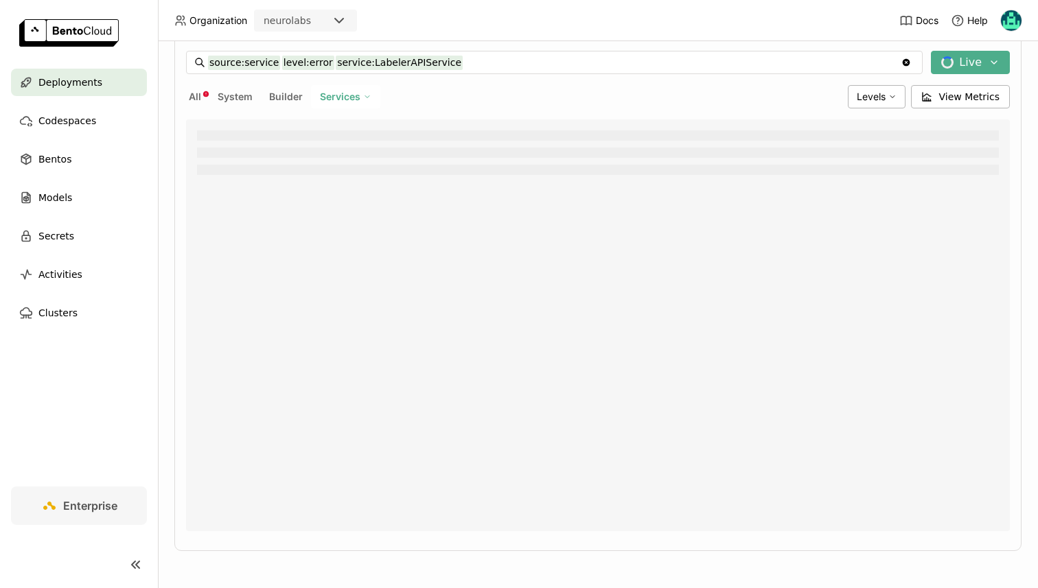
click at [325, 94] on span "Services" at bounding box center [340, 97] width 40 height 12
click at [187, 95] on button "All" at bounding box center [195, 97] width 18 height 18
click at [905, 92] on div "Levels" at bounding box center [877, 96] width 58 height 23
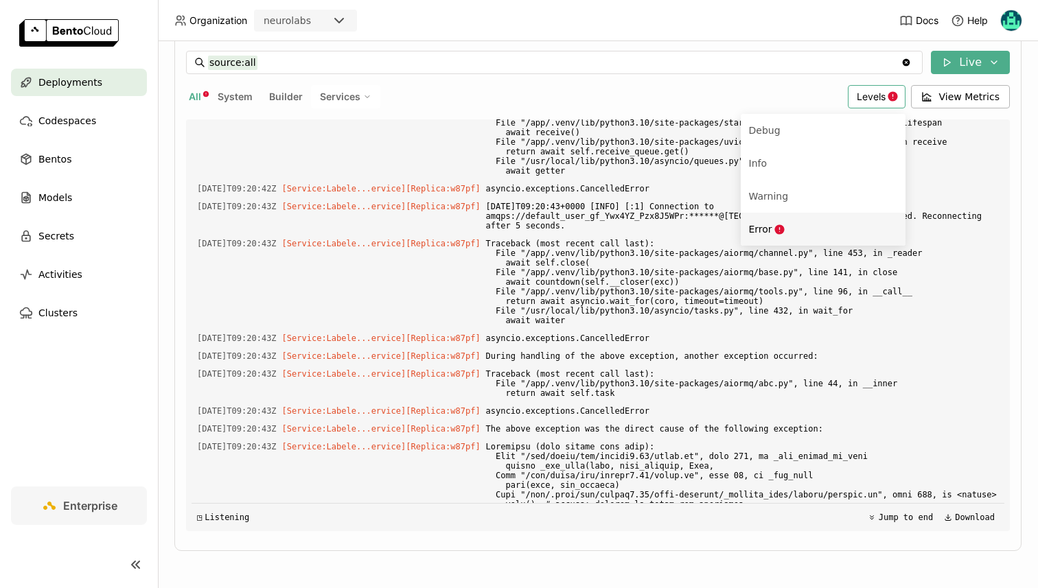
scroll to position [2089, 0]
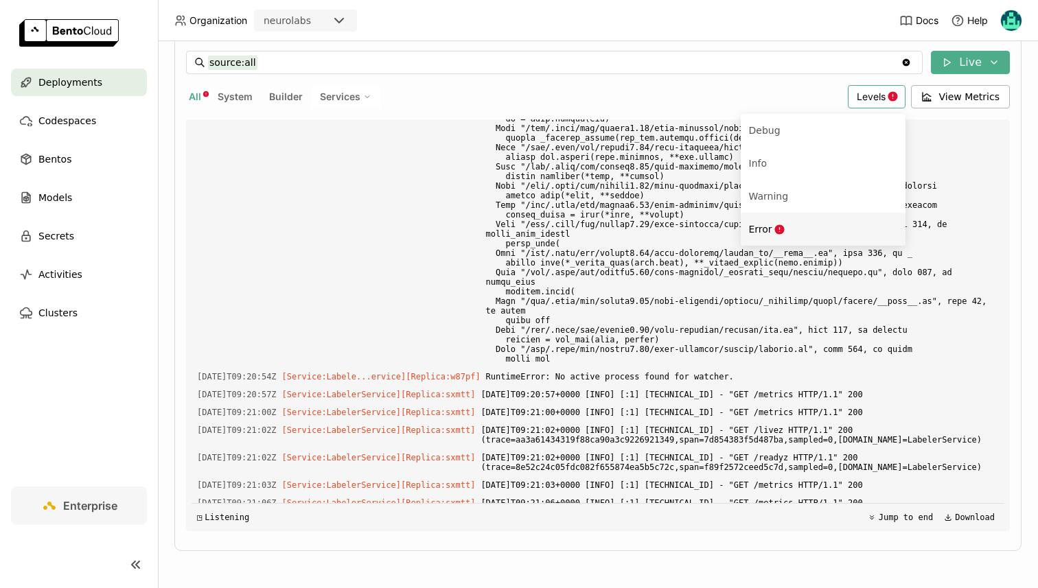
click at [788, 233] on div "Error" at bounding box center [823, 229] width 148 height 16
type input "source:all level:error"
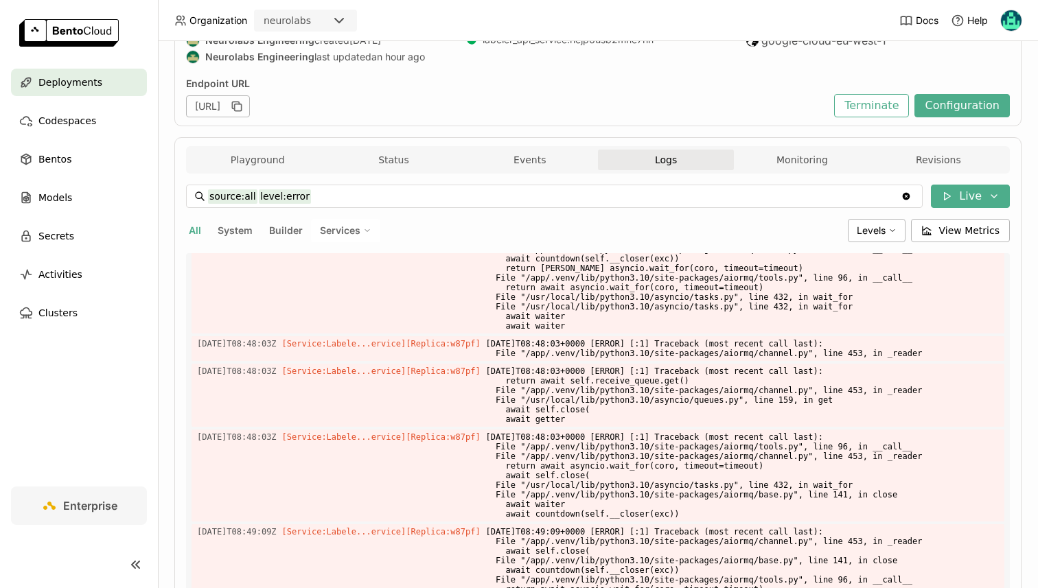
scroll to position [0, 0]
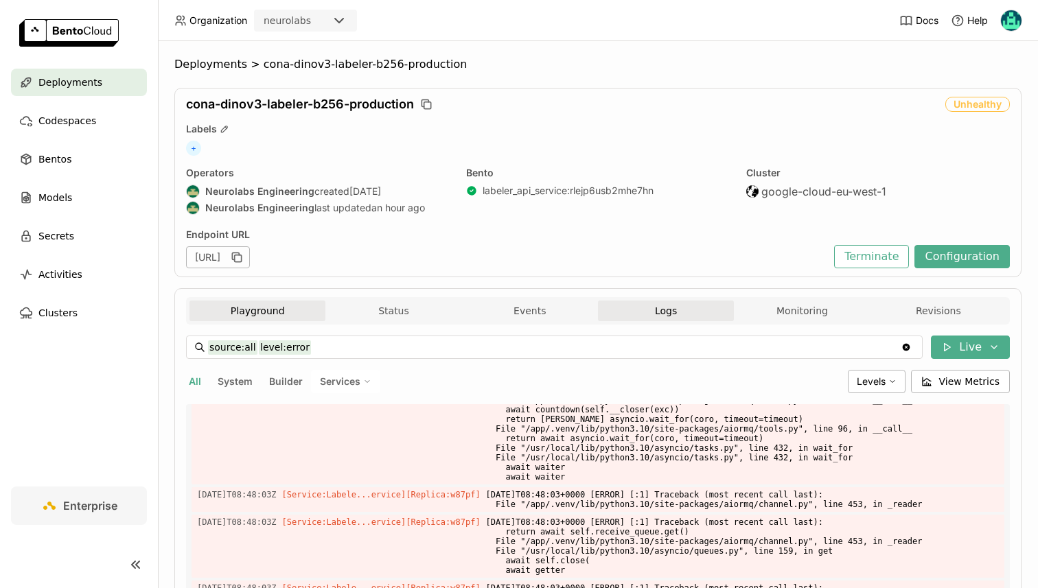
click at [221, 306] on button "Playground" at bounding box center [257, 311] width 136 height 21
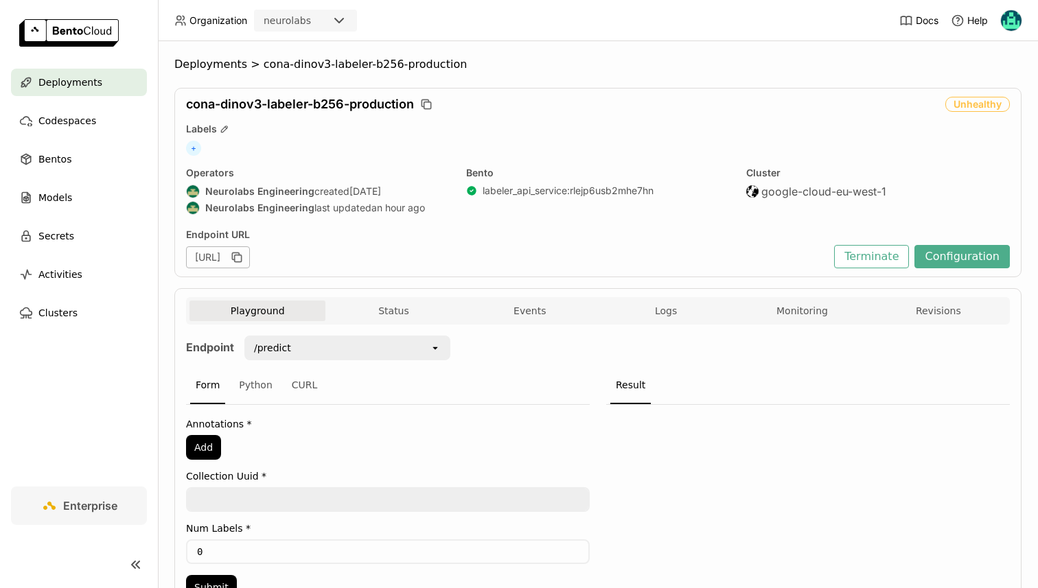
click at [426, 297] on div "Playground Status Events Logs Monitoring Revisions" at bounding box center [598, 310] width 824 height 27
click at [427, 301] on button "Status" at bounding box center [393, 311] width 136 height 21
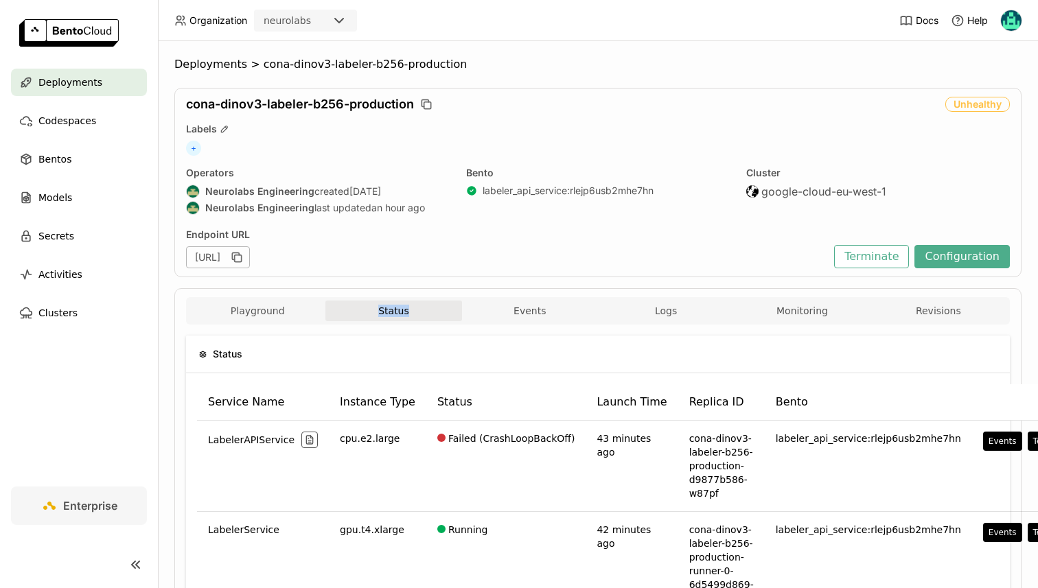
scroll to position [108, 0]
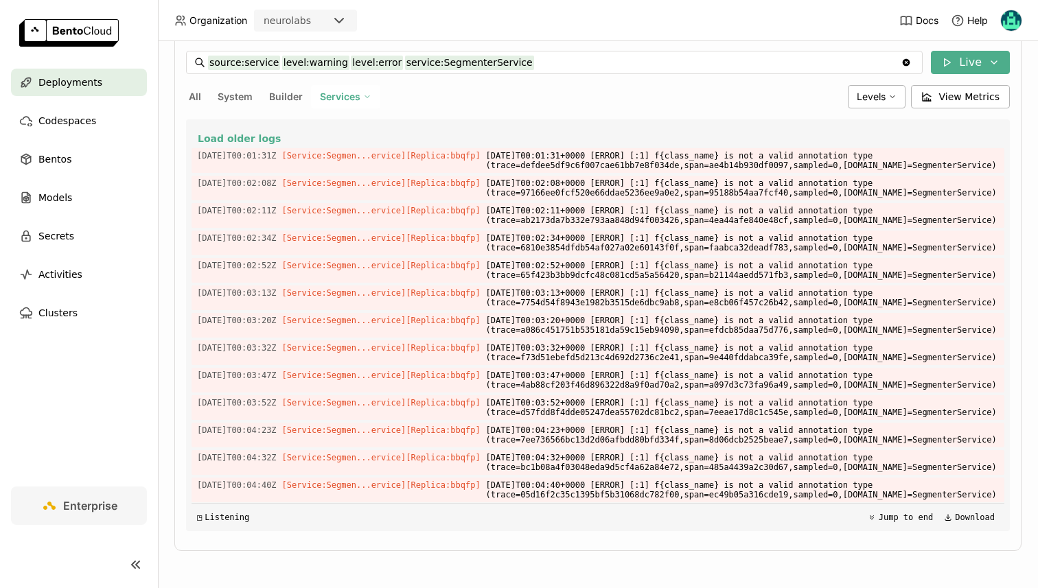
scroll to position [3350, 0]
